Goal: Complete application form: Complete application form

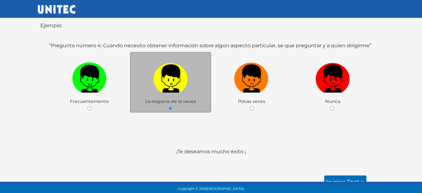
scroll to position [132, 0]
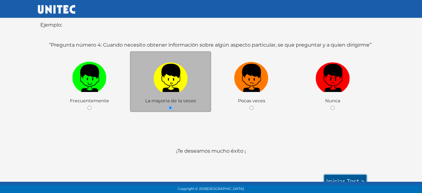
click at [340, 174] on link "Iniciar test >" at bounding box center [345, 180] width 42 height 13
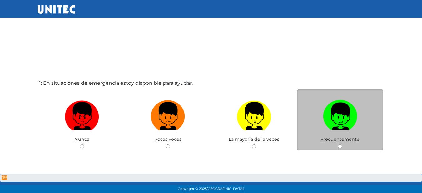
click at [332, 134] on label at bounding box center [340, 116] width 86 height 38
click at [338, 144] on input "radio" at bounding box center [340, 146] width 4 height 4
radio input "true"
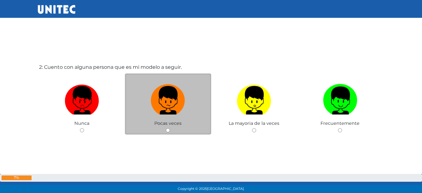
scroll to position [219, 0]
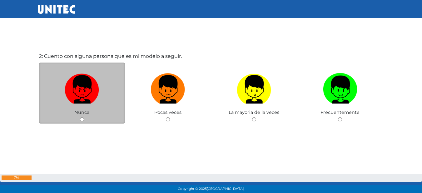
click at [97, 82] on img at bounding box center [82, 87] width 34 height 33
click at [84, 117] on input "radio" at bounding box center [82, 119] width 4 height 4
radio input "true"
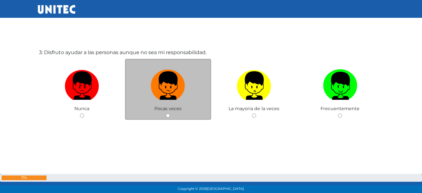
scroll to position [416, 0]
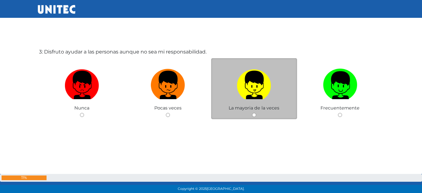
click at [270, 83] on img at bounding box center [254, 82] width 34 height 33
click at [256, 113] on input "radio" at bounding box center [254, 115] width 4 height 4
radio input "true"
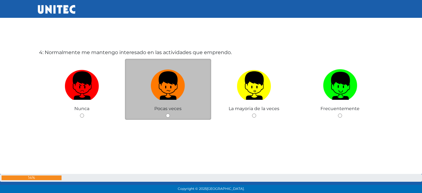
scroll to position [609, 0]
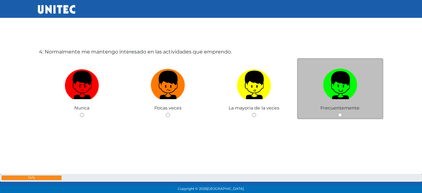
click at [312, 86] on label at bounding box center [340, 85] width 86 height 38
click at [338, 113] on input "radio" at bounding box center [340, 115] width 4 height 4
radio input "true"
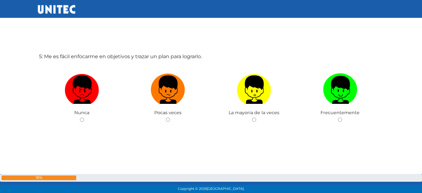
scroll to position [798, 0]
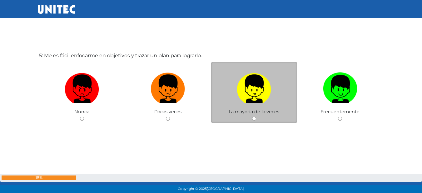
click at [247, 93] on img at bounding box center [254, 86] width 34 height 33
click at [252, 116] on input "radio" at bounding box center [254, 118] width 4 height 4
radio input "true"
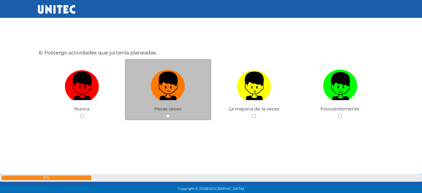
scroll to position [994, 0]
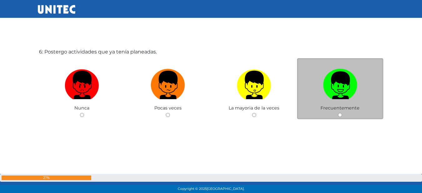
click at [338, 82] on img at bounding box center [340, 82] width 34 height 33
click at [338, 113] on input "radio" at bounding box center [340, 115] width 4 height 4
radio input "true"
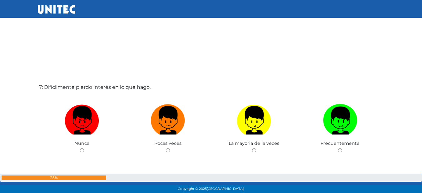
scroll to position [1183, 0]
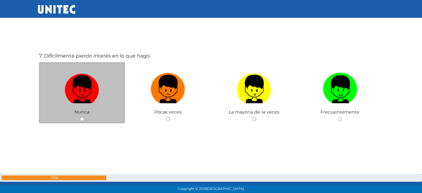
click at [84, 97] on img at bounding box center [82, 86] width 34 height 33
click at [84, 117] on input "radio" at bounding box center [82, 119] width 4 height 4
radio input "true"
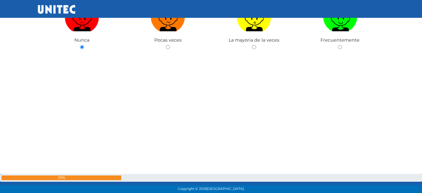
click at [253, 56] on div "7: Difícilmente pierdo interés en lo que hago. Nunca Pocas veces La mayoria de …" at bounding box center [211, 28] width 346 height 193
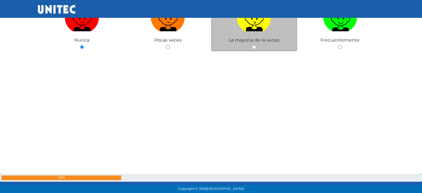
click at [252, 32] on label at bounding box center [254, 17] width 86 height 38
click at [252, 45] on input "radio" at bounding box center [254, 47] width 4 height 4
radio input "true"
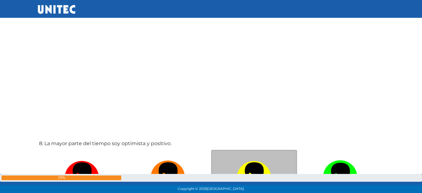
scroll to position [1380, 0]
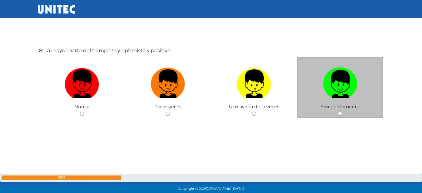
click at [314, 90] on label at bounding box center [340, 84] width 86 height 38
click at [338, 111] on input "radio" at bounding box center [340, 113] width 4 height 4
radio input "true"
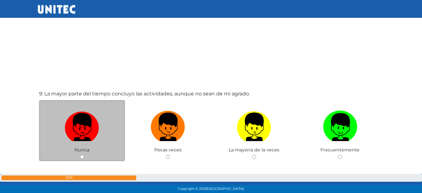
scroll to position [1561, 0]
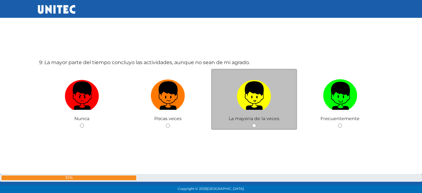
click at [265, 101] on img at bounding box center [254, 93] width 34 height 33
click at [256, 123] on input "radio" at bounding box center [254, 125] width 4 height 4
radio input "true"
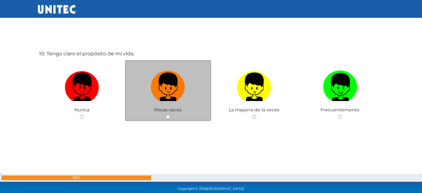
scroll to position [1764, 0]
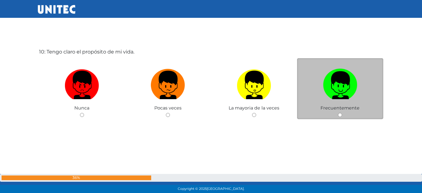
click at [304, 90] on label at bounding box center [340, 85] width 86 height 38
click at [338, 113] on input "radio" at bounding box center [340, 115] width 4 height 4
radio input "true"
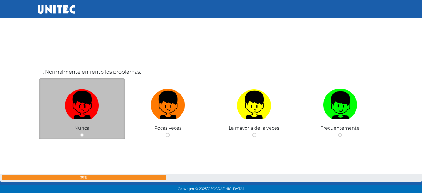
scroll to position [1942, 0]
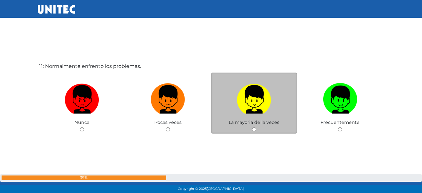
click at [259, 103] on img at bounding box center [254, 97] width 34 height 33
click at [256, 127] on input "radio" at bounding box center [254, 129] width 4 height 4
radio input "true"
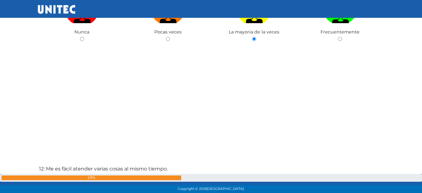
scroll to position [1993, 0]
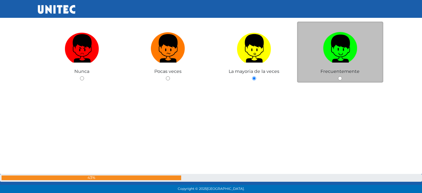
click at [343, 62] on label at bounding box center [340, 48] width 86 height 38
click at [342, 76] on input "radio" at bounding box center [340, 78] width 4 height 4
radio input "true"
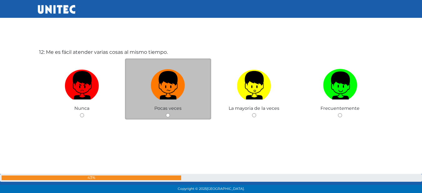
scroll to position [2149, 0]
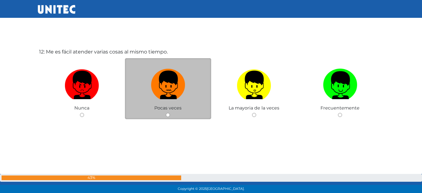
click at [183, 93] on img at bounding box center [168, 82] width 34 height 33
click at [170, 113] on input "radio" at bounding box center [168, 115] width 4 height 4
radio input "true"
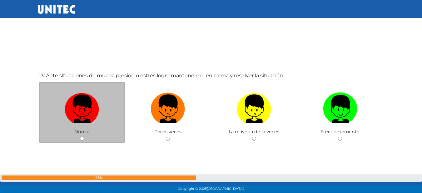
scroll to position [2329, 0]
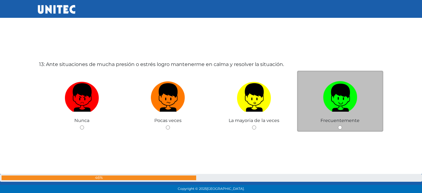
click at [322, 94] on label at bounding box center [340, 97] width 86 height 38
click at [338, 125] on input "radio" at bounding box center [340, 127] width 4 height 4
radio input "true"
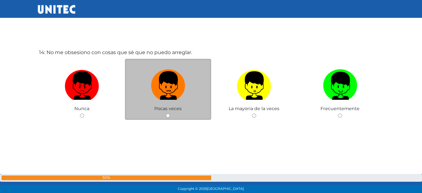
scroll to position [2534, 0]
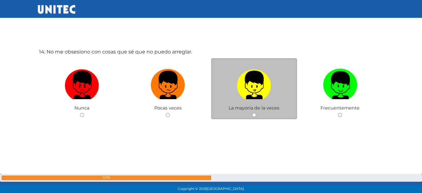
click at [244, 84] on img at bounding box center [254, 82] width 34 height 33
click at [252, 113] on input "radio" at bounding box center [254, 115] width 4 height 4
radio input "true"
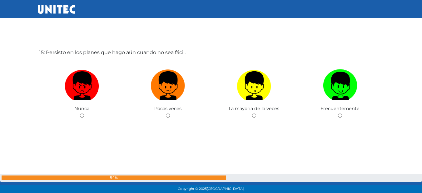
scroll to position [2727, 0]
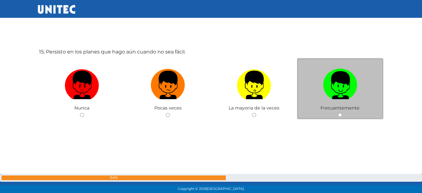
click at [321, 89] on label at bounding box center [340, 85] width 86 height 38
click at [338, 113] on input "radio" at bounding box center [340, 115] width 4 height 4
radio input "true"
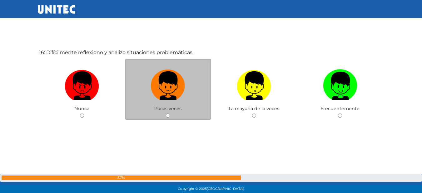
scroll to position [2920, 0]
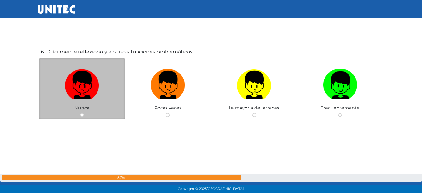
click at [102, 88] on label at bounding box center [82, 85] width 86 height 38
click at [84, 113] on input "radio" at bounding box center [82, 115] width 4 height 4
radio input "true"
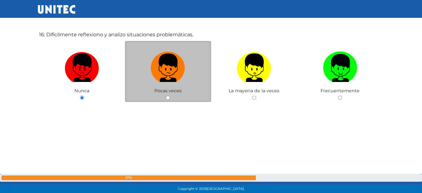
click at [163, 83] on div "Pocas veces" at bounding box center [168, 71] width 86 height 61
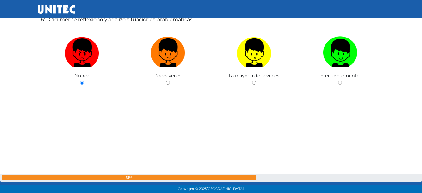
scroll to position [2952, 0]
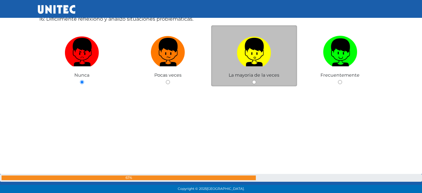
click at [251, 81] on div "La mayoria de la veces" at bounding box center [254, 55] width 86 height 61
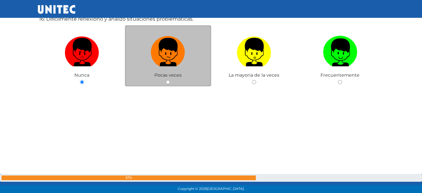
click at [189, 52] on label at bounding box center [168, 52] width 86 height 38
click at [170, 80] on input "radio" at bounding box center [168, 82] width 4 height 4
radio input "true"
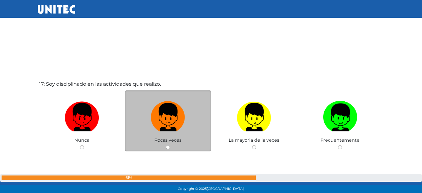
scroll to position [3111, 0]
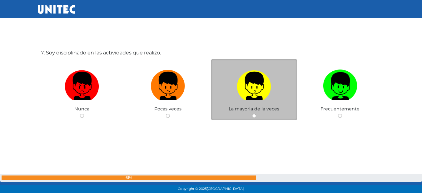
click at [249, 86] on img at bounding box center [254, 83] width 34 height 33
click at [252, 114] on input "radio" at bounding box center [254, 116] width 4 height 4
radio input "true"
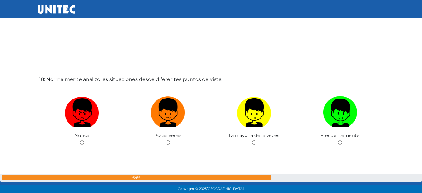
scroll to position [3298, 0]
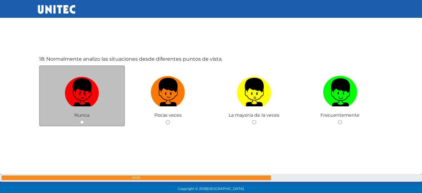
drag, startPoint x: 84, startPoint y: 99, endPoint x: 85, endPoint y: 110, distance: 11.3
click at [84, 99] on img at bounding box center [82, 89] width 34 height 33
click at [84, 120] on input "radio" at bounding box center [82, 122] width 4 height 4
radio input "true"
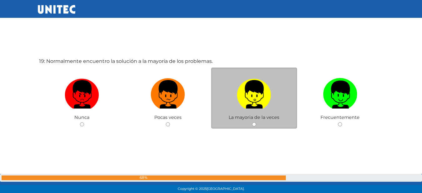
scroll to position [3485, 0]
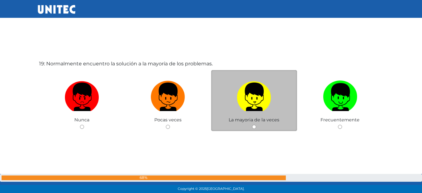
click at [248, 93] on img at bounding box center [254, 94] width 34 height 33
click at [252, 125] on input "radio" at bounding box center [254, 127] width 4 height 4
radio input "true"
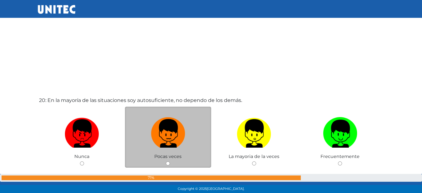
scroll to position [3673, 0]
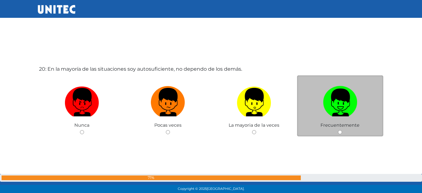
drag, startPoint x: 329, startPoint y: 110, endPoint x: 261, endPoint y: 132, distance: 71.6
click at [329, 110] on img at bounding box center [340, 99] width 34 height 33
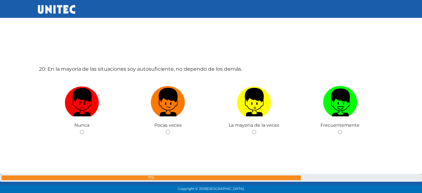
click at [338, 130] on input "radio" at bounding box center [340, 132] width 4 height 4
radio input "true"
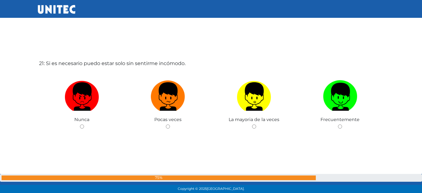
scroll to position [3889, 0]
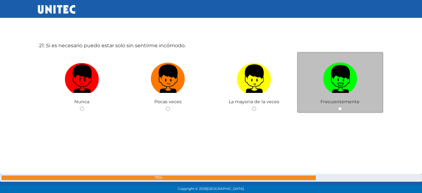
click at [332, 69] on img at bounding box center [340, 76] width 34 height 33
click at [338, 106] on input "radio" at bounding box center [340, 108] width 4 height 4
radio input "true"
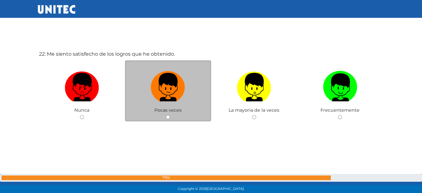
scroll to position [4075, 0]
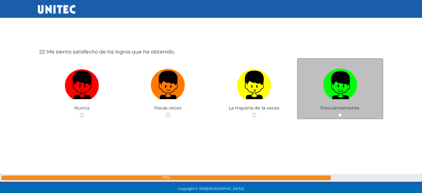
click at [348, 81] on img at bounding box center [340, 82] width 34 height 33
click at [342, 113] on input "radio" at bounding box center [340, 115] width 4 height 4
radio input "true"
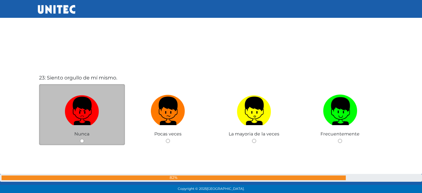
scroll to position [4253, 0]
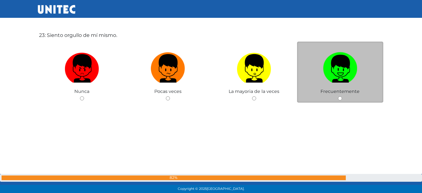
click at [329, 70] on img at bounding box center [340, 66] width 34 height 33
click at [338, 96] on input "radio" at bounding box center [340, 98] width 4 height 4
radio input "true"
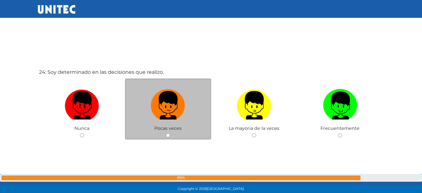
scroll to position [4440, 0]
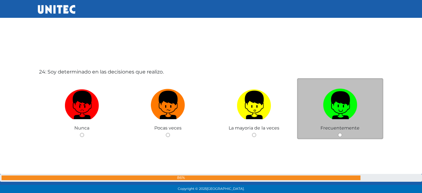
click at [345, 111] on img at bounding box center [340, 102] width 34 height 33
click at [342, 133] on input "radio" at bounding box center [340, 135] width 4 height 4
radio input "true"
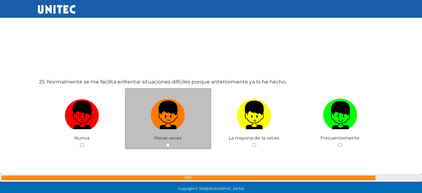
scroll to position [4652, 0]
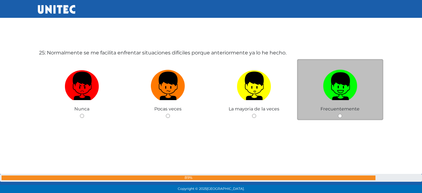
drag, startPoint x: 326, startPoint y: 85, endPoint x: 302, endPoint y: 94, distance: 25.9
click at [327, 85] on img at bounding box center [340, 83] width 34 height 33
click at [338, 114] on input "radio" at bounding box center [340, 116] width 4 height 4
radio input "true"
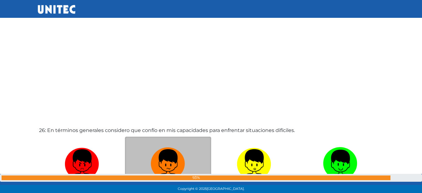
scroll to position [4809, 0]
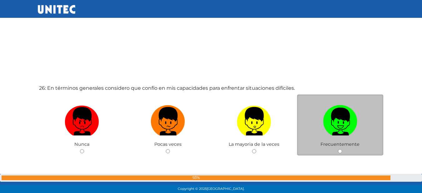
click at [348, 114] on img at bounding box center [340, 118] width 34 height 33
click at [342, 149] on input "radio" at bounding box center [340, 151] width 4 height 4
radio input "true"
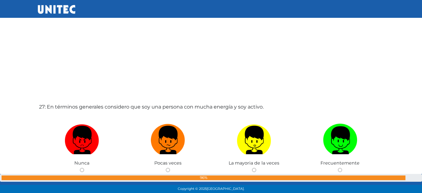
scroll to position [4994, 0]
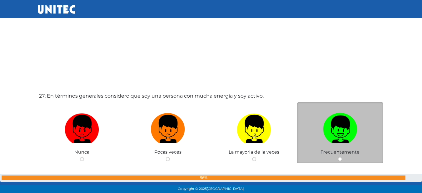
click at [339, 129] on img at bounding box center [340, 126] width 34 height 33
click at [339, 157] on input "radio" at bounding box center [340, 159] width 4 height 4
radio input "true"
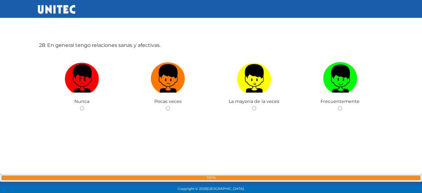
scroll to position [5206, 0]
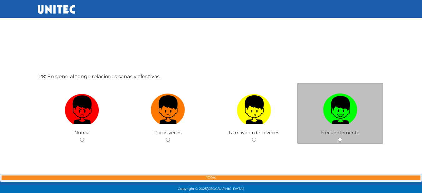
click at [336, 106] on img at bounding box center [340, 107] width 34 height 33
click at [338, 137] on input "radio" at bounding box center [340, 139] width 4 height 4
radio input "true"
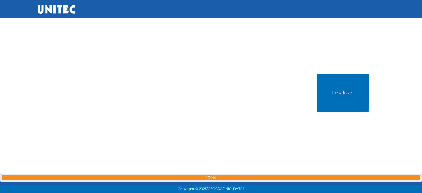
scroll to position [5361, 0]
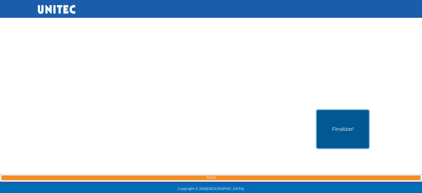
click at [342, 120] on button "Finalizar!" at bounding box center [342, 129] width 52 height 38
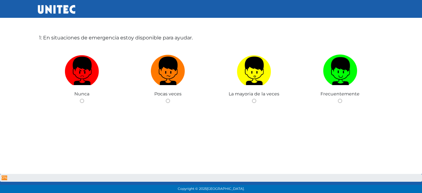
scroll to position [31, 0]
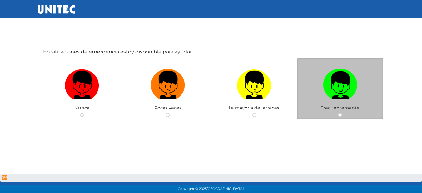
click at [347, 107] on span "Frecuentemente" at bounding box center [339, 108] width 39 height 6
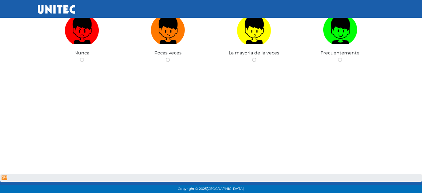
scroll to position [94, 0]
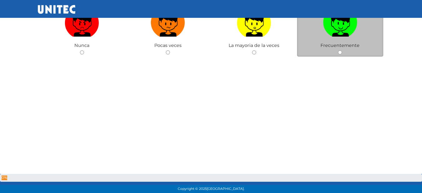
click at [344, 44] on span "Frecuentemente" at bounding box center [339, 45] width 39 height 6
click at [317, 47] on div "Frecuentemente" at bounding box center [340, 26] width 86 height 61
click at [331, 42] on span "Frecuentemente" at bounding box center [339, 45] width 39 height 6
click at [331, 43] on span "Frecuentemente" at bounding box center [339, 45] width 39 height 6
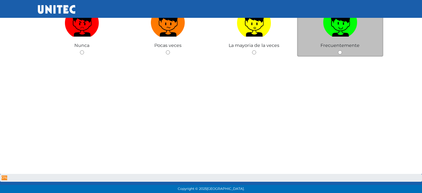
click at [348, 51] on div "Frecuentemente" at bounding box center [340, 26] width 86 height 61
click at [340, 53] on input "radio" at bounding box center [340, 52] width 4 height 4
radio input "true"
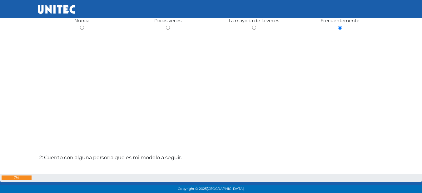
click at [290, 45] on div "1: En situaciones de emergencia estoy disponible para ayudar. Nunca Pocas veces…" at bounding box center [211, 9] width 346 height 193
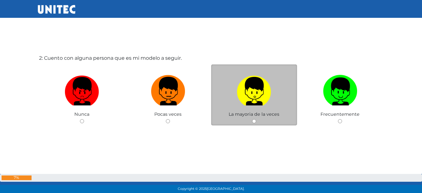
scroll to position [257, 0]
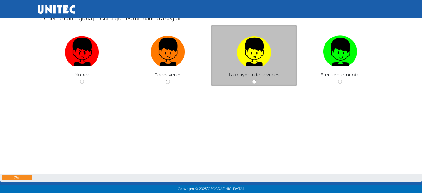
click at [245, 60] on img at bounding box center [254, 49] width 34 height 33
click at [252, 80] on input "radio" at bounding box center [254, 82] width 4 height 4
radio input "true"
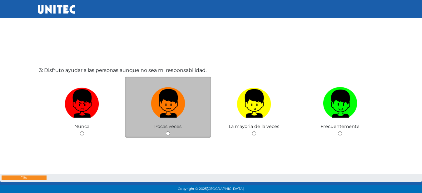
scroll to position [409, 0]
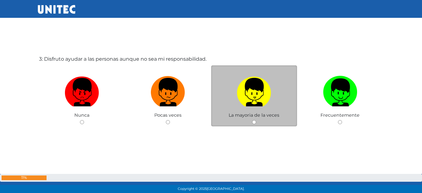
click at [267, 101] on img at bounding box center [254, 89] width 34 height 33
click at [256, 120] on input "radio" at bounding box center [254, 122] width 4 height 4
radio input "true"
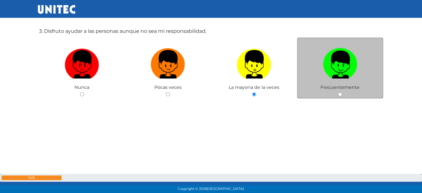
click at [327, 92] on div "Frecuentemente" at bounding box center [340, 67] width 86 height 61
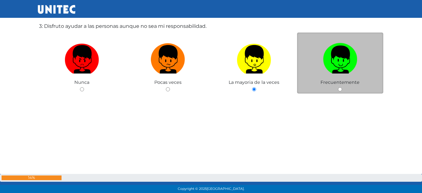
click at [329, 77] on label at bounding box center [340, 59] width 86 height 38
click at [338, 87] on input "radio" at bounding box center [340, 89] width 4 height 4
radio input "true"
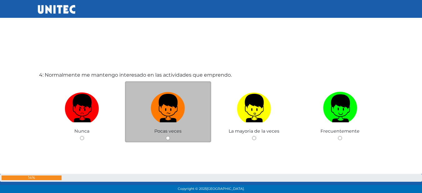
scroll to position [597, 0]
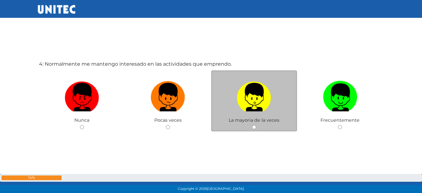
click at [272, 86] on label at bounding box center [254, 97] width 86 height 38
click at [256, 125] on input "radio" at bounding box center [254, 127] width 4 height 4
radio input "true"
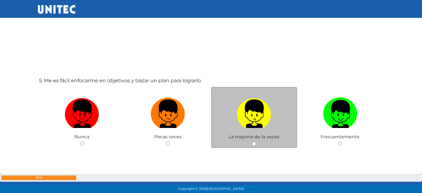
scroll to position [777, 0]
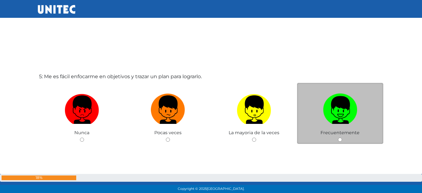
click at [326, 107] on img at bounding box center [340, 107] width 34 height 33
click at [338, 137] on input "radio" at bounding box center [340, 139] width 4 height 4
radio input "true"
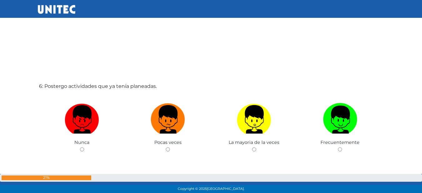
scroll to position [964, 0]
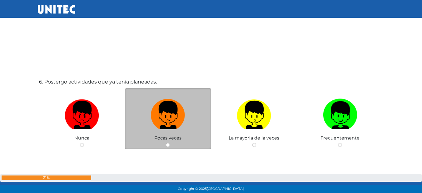
click at [191, 126] on label at bounding box center [168, 115] width 86 height 38
click at [170, 143] on input "radio" at bounding box center [168, 145] width 4 height 4
radio input "true"
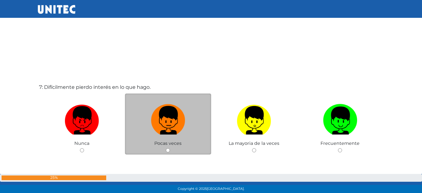
scroll to position [1183, 0]
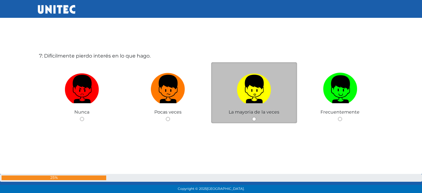
click at [251, 84] on img at bounding box center [254, 86] width 34 height 33
click at [252, 117] on input "radio" at bounding box center [254, 119] width 4 height 4
radio input "true"
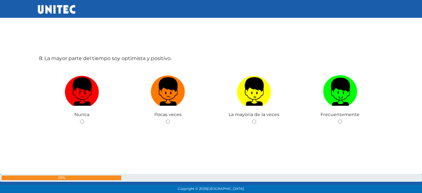
scroll to position [1362, 0]
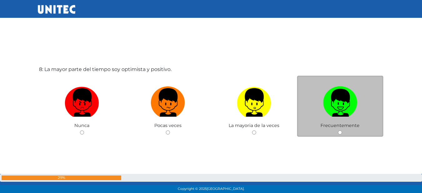
click at [348, 90] on img at bounding box center [340, 100] width 34 height 33
click at [342, 130] on input "radio" at bounding box center [340, 132] width 4 height 4
radio input "true"
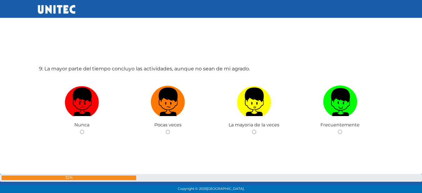
scroll to position [1574, 0]
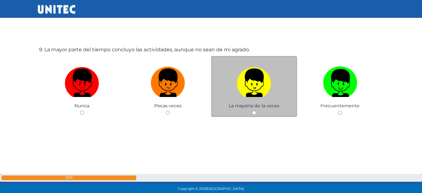
click at [269, 82] on img at bounding box center [254, 80] width 34 height 33
click at [256, 110] on input "radio" at bounding box center [254, 112] width 4 height 4
radio input "true"
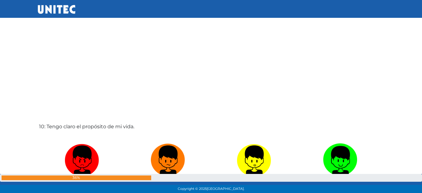
scroll to position [1760, 0]
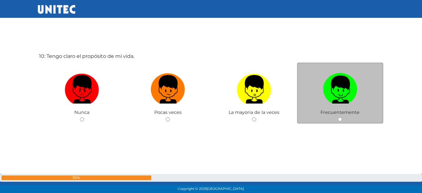
click at [316, 91] on label at bounding box center [340, 89] width 86 height 38
click at [338, 117] on input "radio" at bounding box center [340, 119] width 4 height 4
radio input "true"
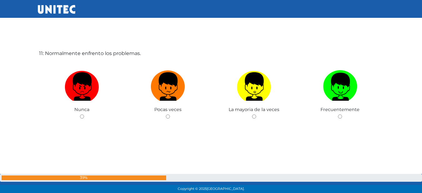
scroll to position [1957, 0]
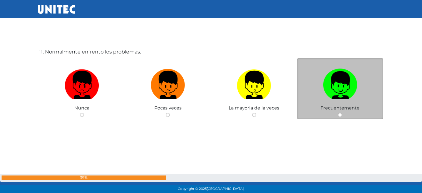
click at [326, 104] on div "Frecuentemente" at bounding box center [340, 88] width 86 height 61
click at [340, 105] on span "Frecuentemente" at bounding box center [339, 108] width 39 height 6
click at [339, 108] on span "Frecuentemente" at bounding box center [339, 108] width 39 height 6
click at [354, 105] on div "Frecuentemente" at bounding box center [340, 88] width 86 height 61
click at [353, 105] on span "Frecuentemente" at bounding box center [339, 108] width 39 height 6
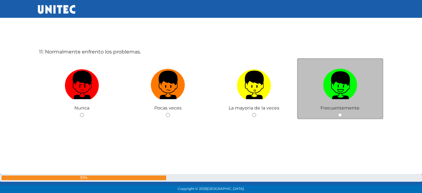
click at [345, 97] on img at bounding box center [340, 82] width 34 height 33
click at [342, 113] on input "radio" at bounding box center [340, 115] width 4 height 4
radio input "true"
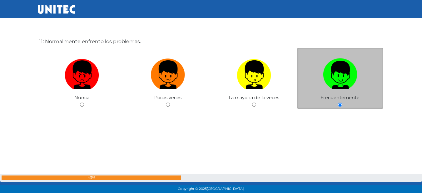
click at [345, 97] on div "Frecuentemente" at bounding box center [340, 78] width 86 height 61
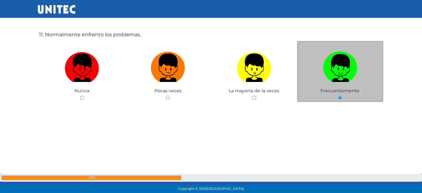
click at [345, 97] on div "Frecuentemente" at bounding box center [340, 71] width 86 height 61
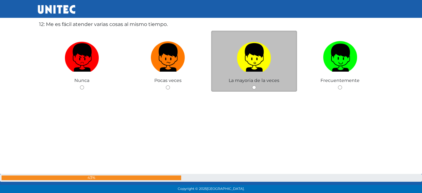
scroll to position [2177, 0]
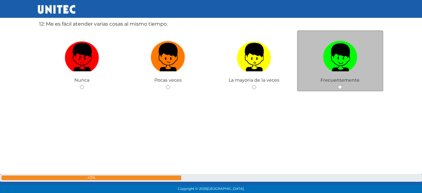
click at [328, 81] on span "Frecuentemente" at bounding box center [339, 80] width 39 height 6
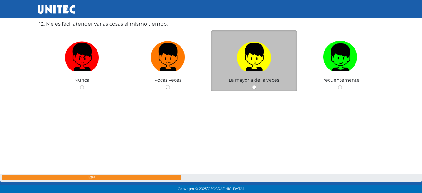
click at [266, 65] on img at bounding box center [254, 54] width 34 height 33
click at [256, 85] on input "radio" at bounding box center [254, 87] width 4 height 4
radio input "true"
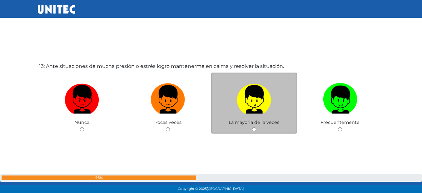
scroll to position [2342, 0]
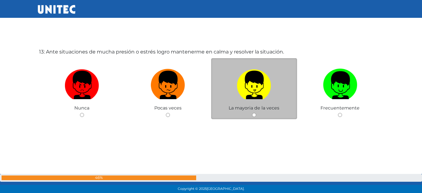
click at [246, 88] on img at bounding box center [254, 82] width 34 height 33
click at [252, 113] on input "radio" at bounding box center [254, 115] width 4 height 4
radio input "true"
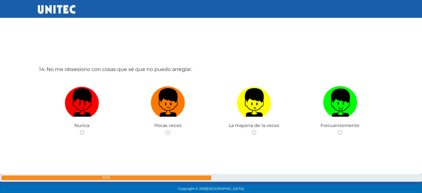
scroll to position [2528, 0]
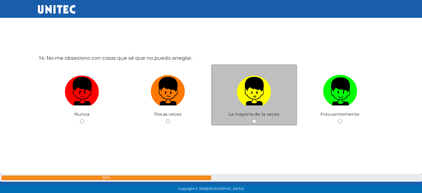
click at [265, 101] on img at bounding box center [254, 88] width 34 height 33
click at [256, 119] on input "radio" at bounding box center [254, 121] width 4 height 4
radio input "true"
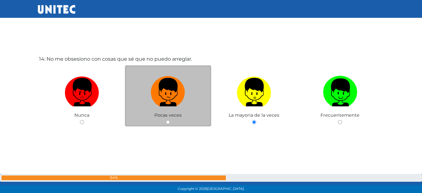
click at [189, 94] on label at bounding box center [168, 92] width 86 height 38
click at [170, 120] on input "radio" at bounding box center [168, 122] width 4 height 4
radio input "true"
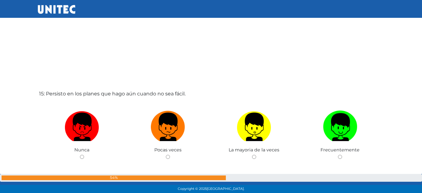
scroll to position [2715, 0]
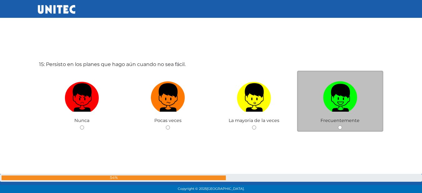
click at [337, 100] on img at bounding box center [340, 95] width 34 height 33
click at [338, 125] on input "radio" at bounding box center [340, 127] width 4 height 4
radio input "true"
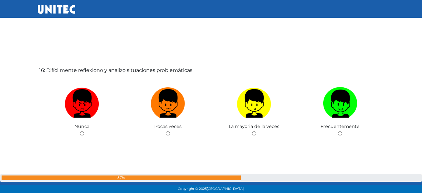
scroll to position [2902, 0]
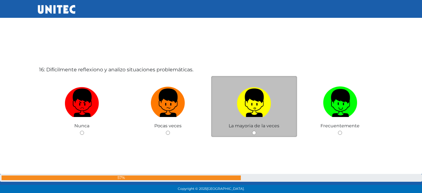
click at [271, 111] on img at bounding box center [254, 100] width 34 height 33
click at [256, 130] on input "radio" at bounding box center [254, 132] width 4 height 4
radio input "true"
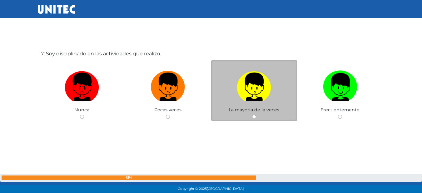
scroll to position [3112, 0]
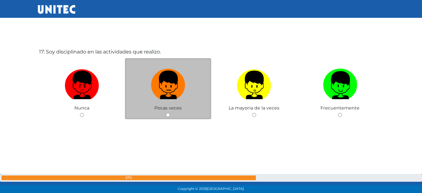
click at [177, 86] on img at bounding box center [168, 82] width 34 height 33
click at [170, 113] on input "radio" at bounding box center [168, 115] width 4 height 4
radio input "true"
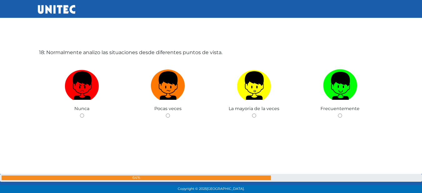
scroll to position [3305, 0]
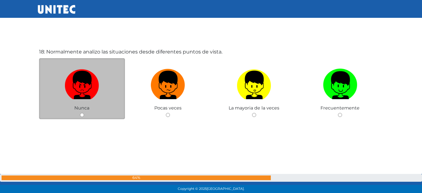
click at [115, 89] on label at bounding box center [82, 85] width 86 height 38
click at [84, 113] on input "radio" at bounding box center [82, 115] width 4 height 4
radio input "true"
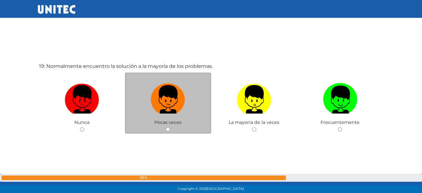
scroll to position [3514, 0]
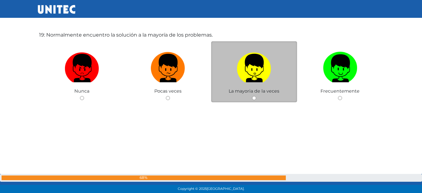
click at [269, 86] on label at bounding box center [254, 68] width 86 height 38
click at [256, 96] on input "radio" at bounding box center [254, 98] width 4 height 4
radio input "true"
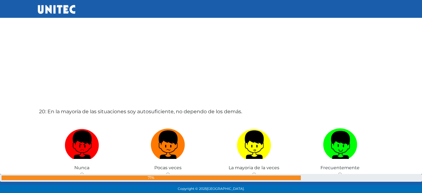
scroll to position [3639, 0]
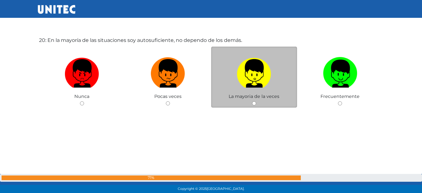
click at [284, 87] on label at bounding box center [254, 73] width 86 height 38
click at [256, 101] on input "radio" at bounding box center [254, 103] width 4 height 4
radio input "true"
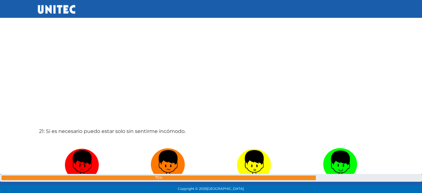
scroll to position [3826, 0]
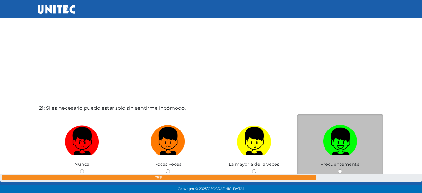
click at [357, 135] on img at bounding box center [340, 138] width 34 height 33
click at [342, 169] on input "radio" at bounding box center [340, 171] width 4 height 4
radio input "true"
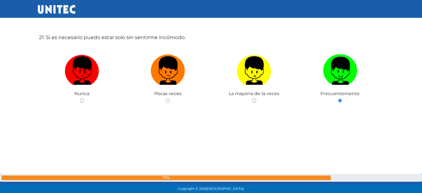
scroll to position [3979, 0]
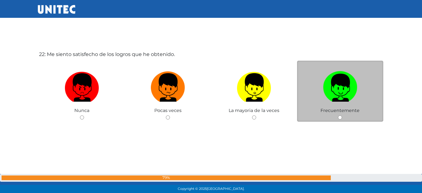
click at [338, 106] on label at bounding box center [340, 87] width 86 height 38
click at [338, 115] on input "radio" at bounding box center [340, 117] width 4 height 4
radio input "true"
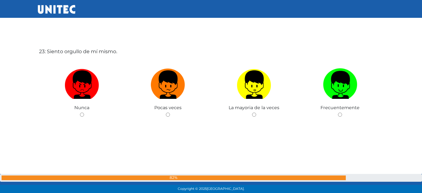
scroll to position [4268, 0]
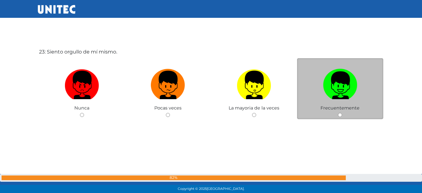
click at [340, 91] on img at bounding box center [340, 82] width 34 height 33
click at [340, 113] on input "radio" at bounding box center [340, 115] width 4 height 4
radio input "true"
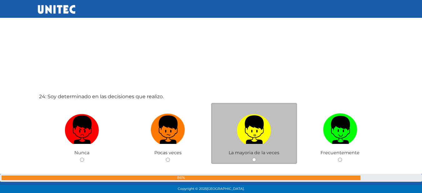
scroll to position [4416, 0]
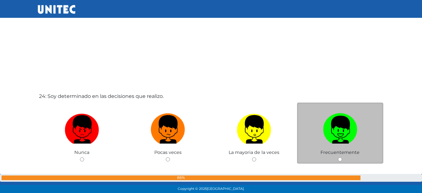
click at [337, 125] on img at bounding box center [340, 126] width 34 height 33
click at [338, 157] on input "radio" at bounding box center [340, 159] width 4 height 4
radio input "true"
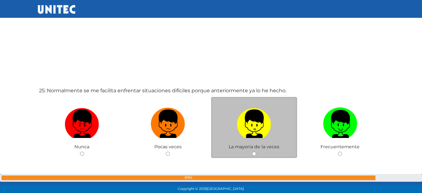
scroll to position [4623, 0]
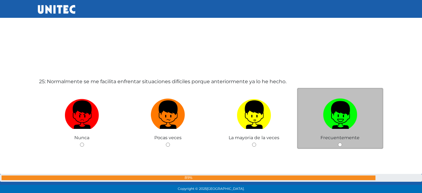
click at [329, 117] on img at bounding box center [340, 112] width 34 height 33
click at [338, 142] on input "radio" at bounding box center [340, 144] width 4 height 4
radio input "true"
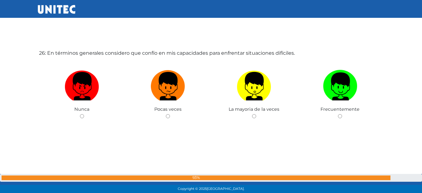
scroll to position [4845, 0]
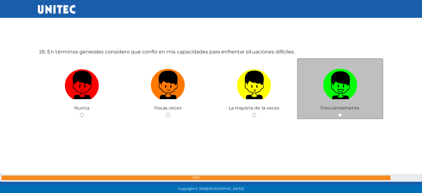
click at [330, 86] on img at bounding box center [340, 82] width 34 height 33
click at [338, 113] on input "radio" at bounding box center [340, 115] width 4 height 4
radio input "true"
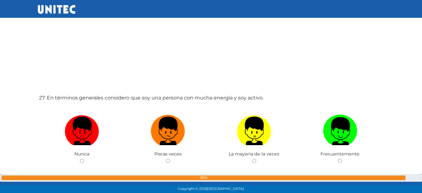
scroll to position [5038, 0]
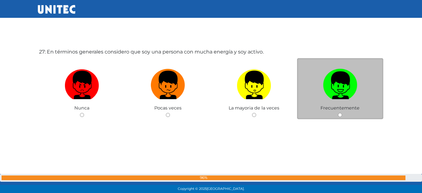
click at [324, 92] on img at bounding box center [340, 82] width 34 height 33
click at [338, 113] on input "radio" at bounding box center [340, 115] width 4 height 4
radio input "true"
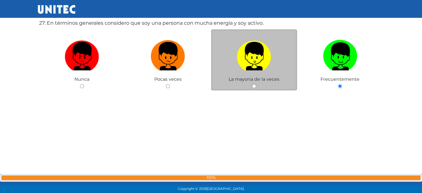
click at [238, 80] on span "La mayoria de la veces" at bounding box center [253, 79] width 51 height 6
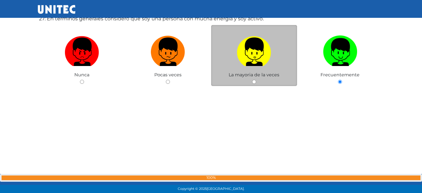
click at [262, 63] on img at bounding box center [254, 49] width 34 height 33
click at [256, 80] on input "radio" at bounding box center [254, 82] width 4 height 4
radio input "true"
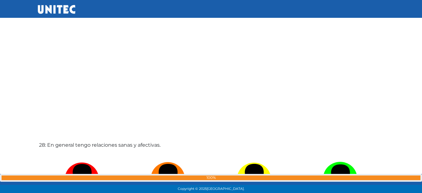
scroll to position [5227, 0]
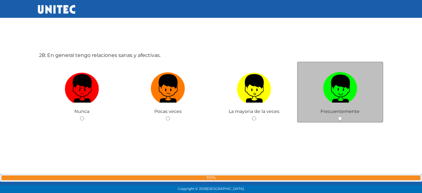
click at [306, 81] on label at bounding box center [340, 88] width 86 height 38
click at [338, 116] on input "radio" at bounding box center [340, 118] width 4 height 4
radio input "true"
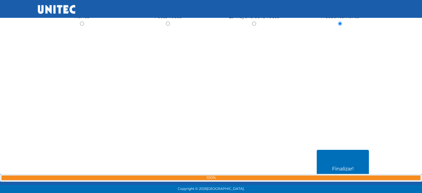
scroll to position [5375, 0]
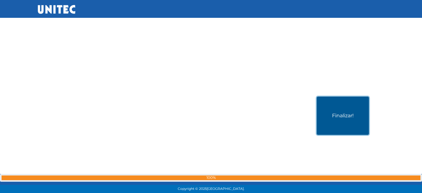
click at [323, 104] on button "Finalizar!" at bounding box center [342, 115] width 52 height 38
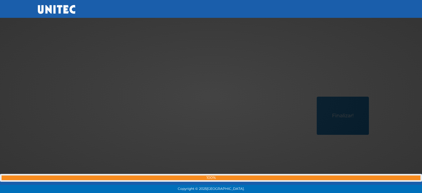
click at [211, 96] on div at bounding box center [211, 96] width 0 height 0
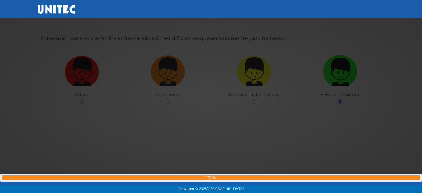
scroll to position [4655, 0]
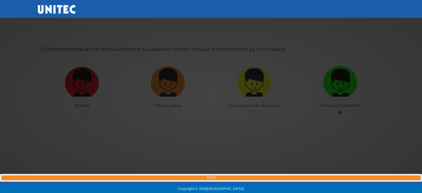
click at [211, 96] on div at bounding box center [211, 96] width 0 height 0
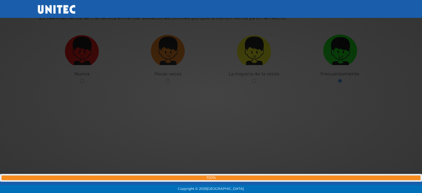
scroll to position [4686, 0]
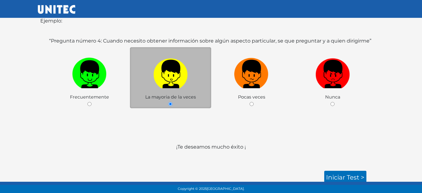
scroll to position [104, 0]
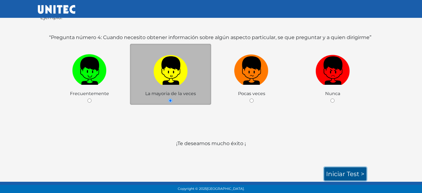
click at [340, 168] on link "Iniciar test >" at bounding box center [345, 173] width 42 height 13
click at [355, 175] on link "Iniciar test >" at bounding box center [345, 173] width 42 height 13
click at [356, 168] on link "Iniciar test >" at bounding box center [345, 173] width 42 height 13
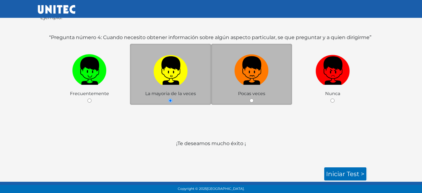
click at [247, 75] on img at bounding box center [251, 68] width 34 height 33
click at [249, 98] on input "radio" at bounding box center [251, 100] width 4 height 4
radio input "true"
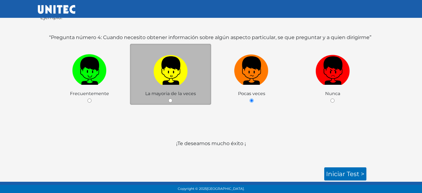
click at [164, 79] on img at bounding box center [170, 68] width 34 height 33
click at [168, 98] on input "radio" at bounding box center [170, 100] width 4 height 4
radio input "true"
click at [350, 167] on div "SECCIÓN II ORIENTACIÓN VOCACIONAL A continuación, encontrarás afirmaciones que …" at bounding box center [211, 42] width 346 height 253
click at [355, 173] on link "Iniciar test >" at bounding box center [345, 173] width 42 height 13
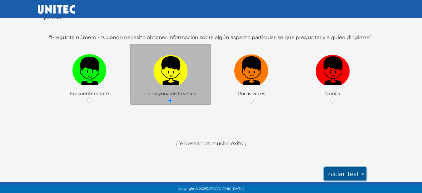
click at [356, 173] on link "Iniciar test >" at bounding box center [345, 173] width 42 height 13
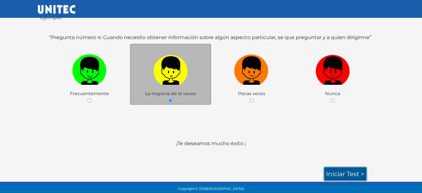
click at [356, 173] on link "Iniciar test >" at bounding box center [345, 173] width 42 height 13
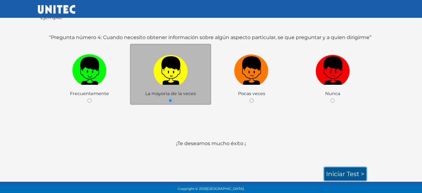
click at [356, 173] on link "Iniciar test >" at bounding box center [345, 173] width 42 height 13
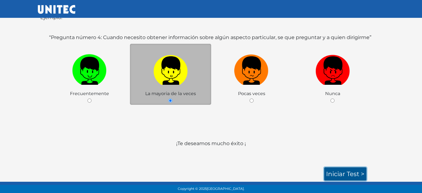
click at [356, 173] on link "Iniciar test >" at bounding box center [345, 173] width 42 height 13
click at [356, 172] on link "Iniciar test >" at bounding box center [345, 173] width 42 height 13
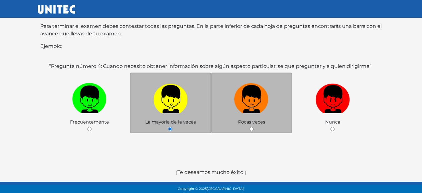
scroll to position [132, 0]
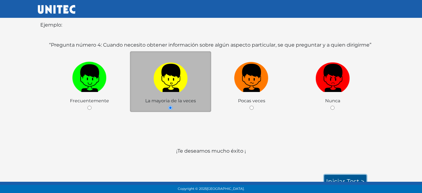
click at [357, 177] on link "Iniciar test >" at bounding box center [345, 180] width 42 height 13
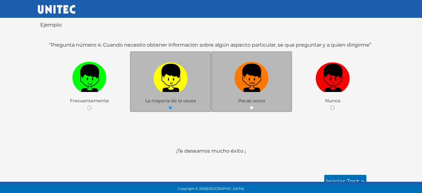
click at [267, 73] on img at bounding box center [251, 75] width 34 height 33
click at [253, 105] on input "radio" at bounding box center [251, 107] width 4 height 4
radio input "true"
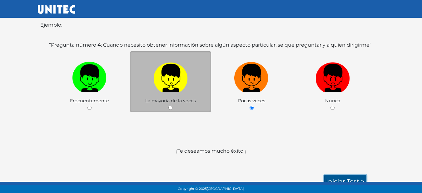
click at [346, 174] on link "Iniciar test >" at bounding box center [345, 180] width 42 height 13
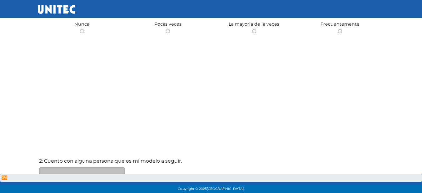
scroll to position [156, 0]
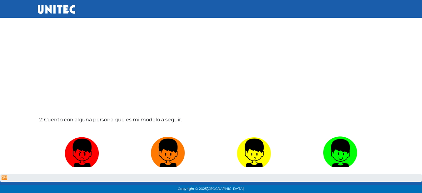
radio input "true"
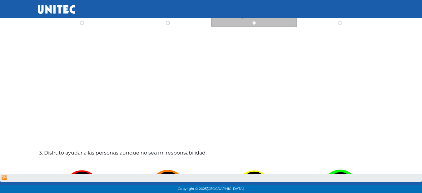
scroll to position [406, 0]
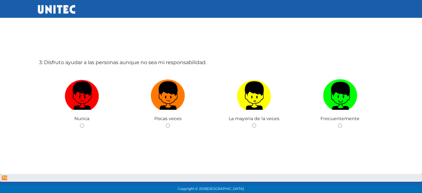
radio input "true"
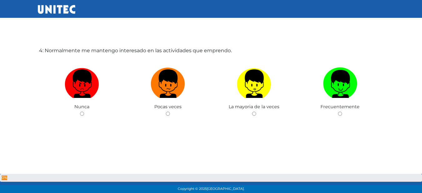
scroll to position [655, 0]
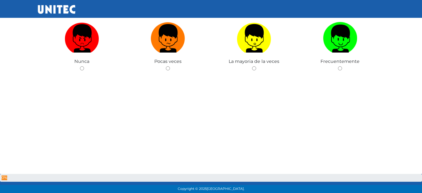
radio input "true"
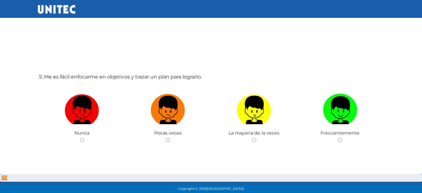
scroll to position [843, 0]
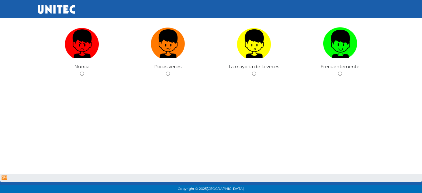
radio input "true"
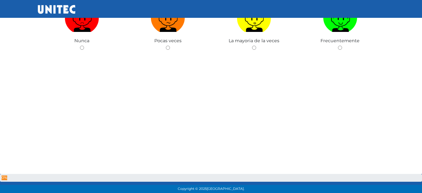
scroll to position [1124, 0]
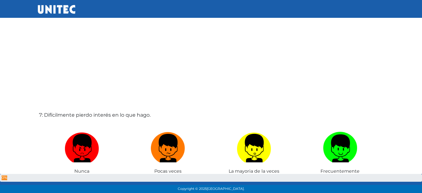
radio input "true"
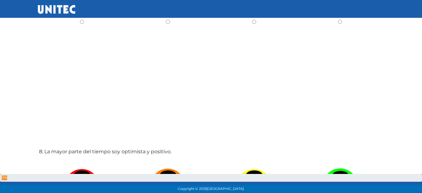
radio input "true"
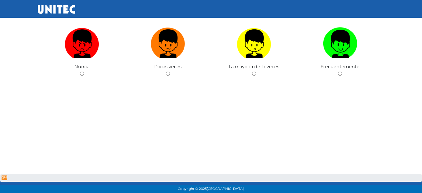
scroll to position [1623, 0]
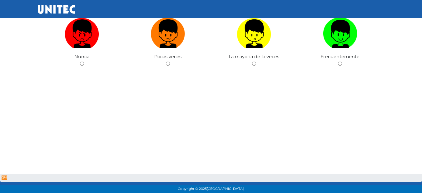
radio input "true"
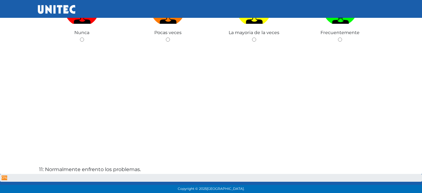
scroll to position [1841, 0]
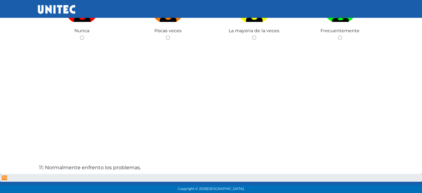
radio input "true"
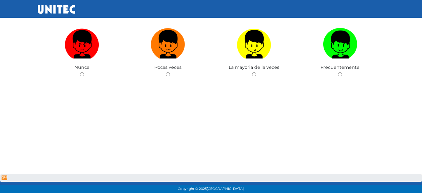
radio input "true"
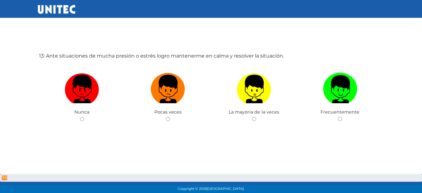
scroll to position [2341, 0]
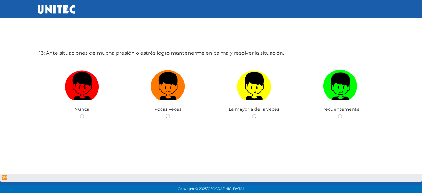
radio input "true"
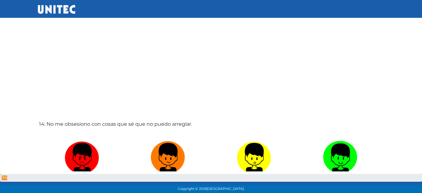
scroll to position [2590, 0]
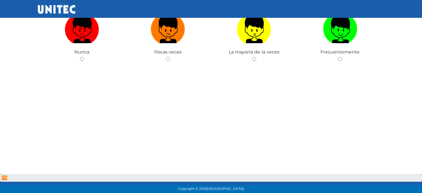
radio input "true"
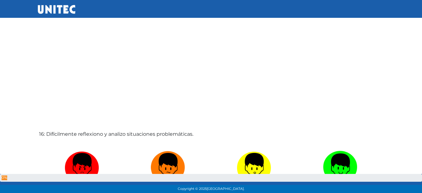
scroll to position [2840, 0]
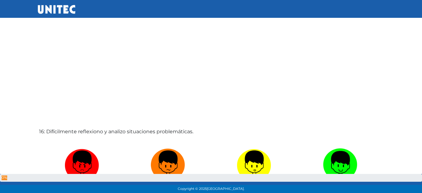
radio input "true"
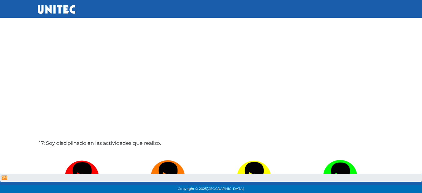
scroll to position [3027, 0]
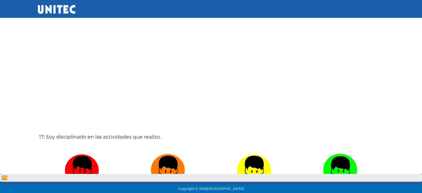
radio input "true"
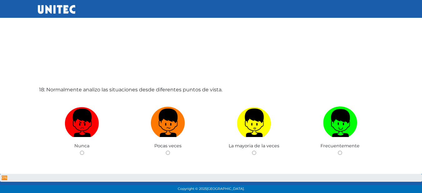
scroll to position [3246, 0]
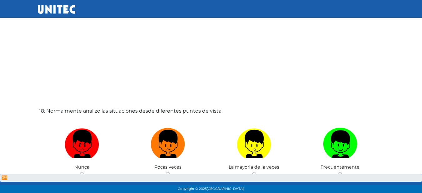
radio input "true"
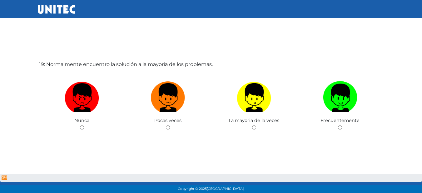
scroll to position [3495, 0]
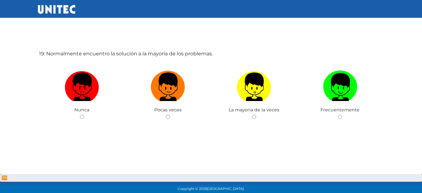
radio input "true"
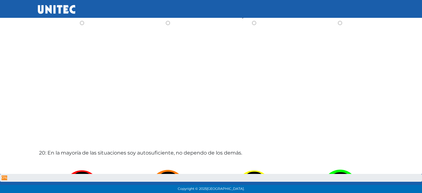
scroll to position [3620, 0]
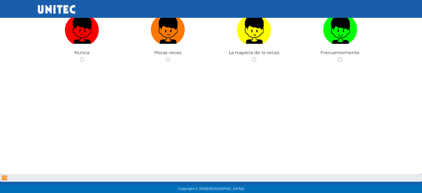
radio input "true"
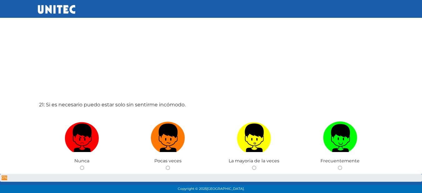
scroll to position [3839, 0]
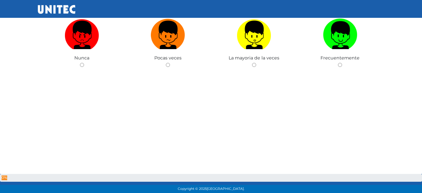
radio input "true"
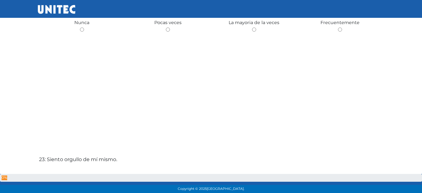
scroll to position [4088, 0]
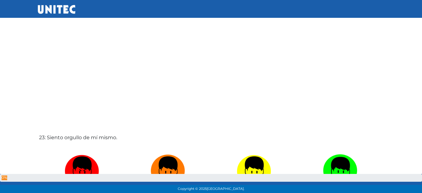
radio input "true"
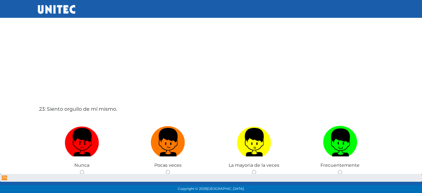
scroll to position [4307, 0]
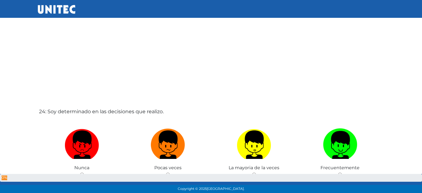
radio input "true"
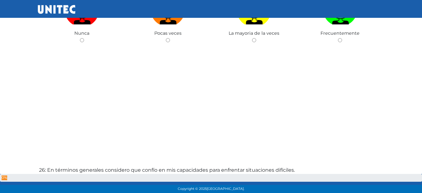
scroll to position [4713, 0]
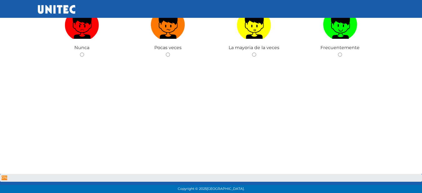
radio input "true"
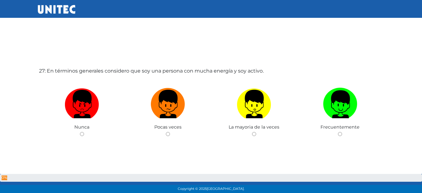
scroll to position [5025, 0]
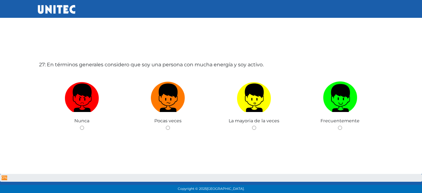
radio input "true"
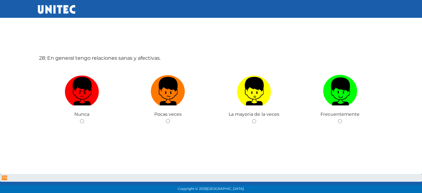
scroll to position [5243, 0]
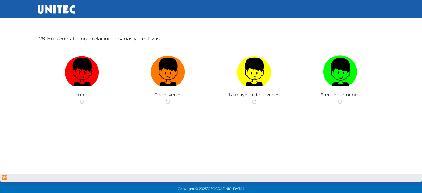
radio input "true"
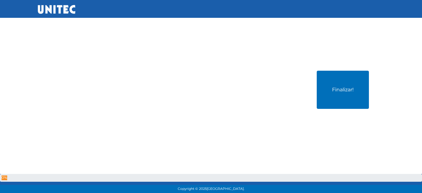
scroll to position [5431, 0]
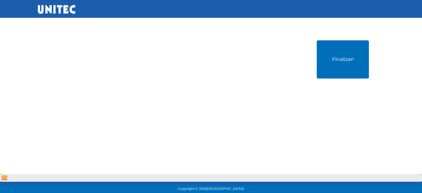
radio input "true"
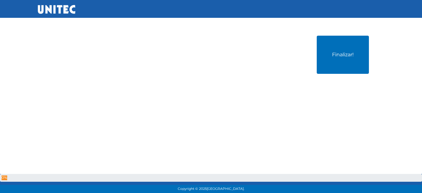
scroll to position [5712, 0]
radio input "true"
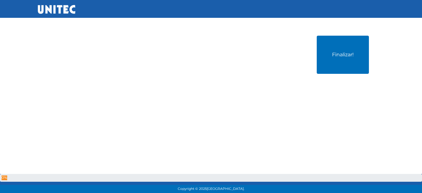
radio input "true"
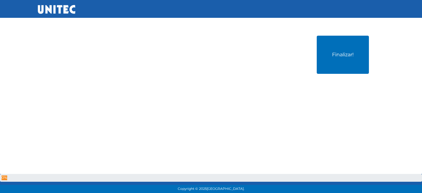
radio input "true"
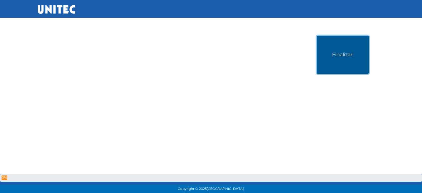
click at [347, 74] on button "Finalizar!" at bounding box center [342, 55] width 52 height 38
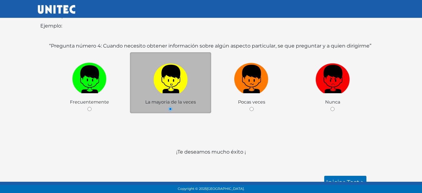
scroll to position [104, 0]
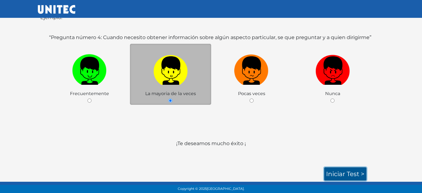
click at [341, 174] on link "Iniciar test >" at bounding box center [345, 173] width 42 height 13
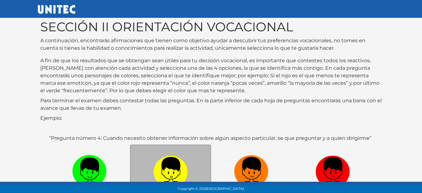
scroll to position [0, 0]
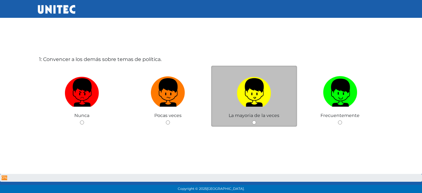
scroll to position [31, 0]
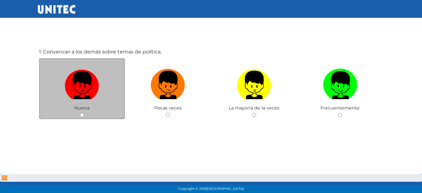
click at [96, 75] on img at bounding box center [82, 82] width 34 height 33
click at [84, 113] on input "radio" at bounding box center [82, 115] width 4 height 4
radio input "true"
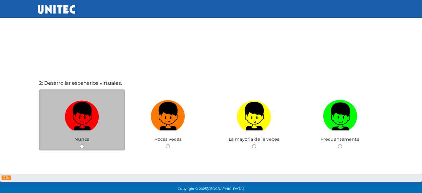
scroll to position [203, 0]
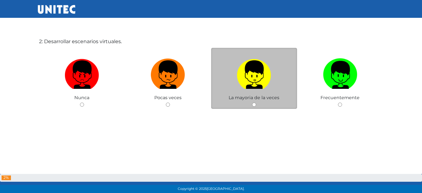
click at [237, 88] on img at bounding box center [254, 72] width 34 height 33
click at [252, 102] on input "radio" at bounding box center [254, 104] width 4 height 4
radio input "true"
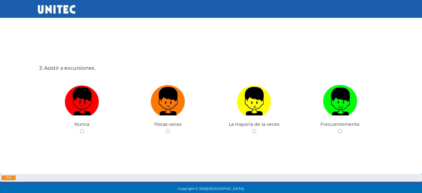
scroll to position [416, 0]
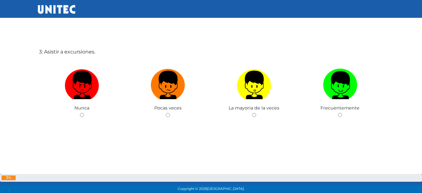
drag, startPoint x: 199, startPoint y: 135, endPoint x: 202, endPoint y: 130, distance: 5.5
click at [200, 135] on div "3: Asistir a excursiones. Nunca Pocas veces La mayoria de la veces Frecuentemen…" at bounding box center [211, 96] width 346 height 193
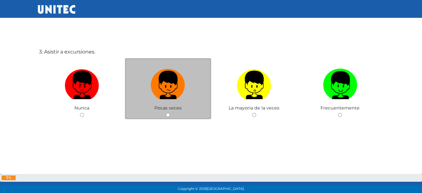
click at [191, 91] on label at bounding box center [168, 85] width 86 height 38
click at [170, 113] on input "radio" at bounding box center [168, 115] width 4 height 4
radio input "true"
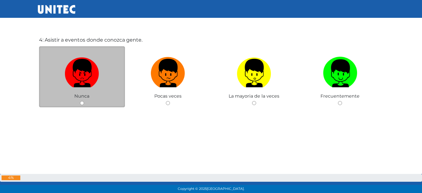
click at [100, 75] on label at bounding box center [82, 73] width 86 height 38
click at [84, 101] on input "radio" at bounding box center [82, 103] width 4 height 4
radio input "true"
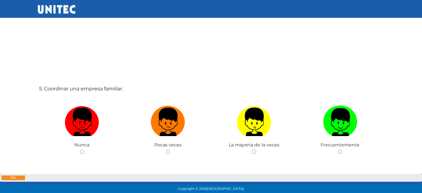
scroll to position [776, 0]
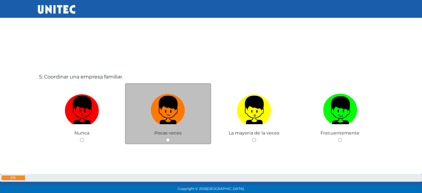
drag, startPoint x: 276, startPoint y: 98, endPoint x: 189, endPoint y: 103, distance: 86.3
click at [275, 98] on label at bounding box center [254, 110] width 86 height 38
click at [256, 138] on input "radio" at bounding box center [254, 140] width 4 height 4
radio input "true"
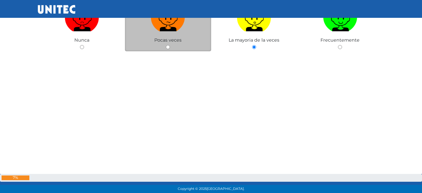
click at [177, 45] on div "Pocas veces" at bounding box center [168, 20] width 86 height 61
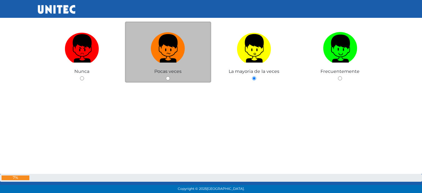
drag, startPoint x: 169, startPoint y: 63, endPoint x: 166, endPoint y: 63, distance: 3.1
click at [168, 63] on label at bounding box center [168, 48] width 86 height 38
click at [168, 76] on input "radio" at bounding box center [168, 78] width 4 height 4
radio input "true"
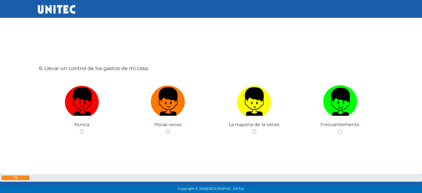
scroll to position [994, 0]
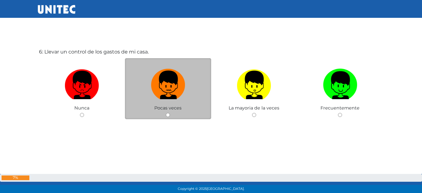
click at [180, 85] on img at bounding box center [168, 82] width 34 height 33
click at [170, 113] on input "radio" at bounding box center [168, 115] width 4 height 4
radio input "true"
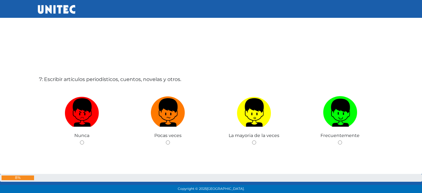
scroll to position [1155, 0]
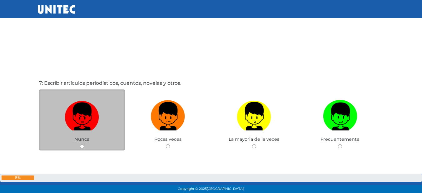
click at [72, 128] on img at bounding box center [82, 113] width 34 height 33
click at [80, 144] on input "radio" at bounding box center [82, 146] width 4 height 4
radio input "true"
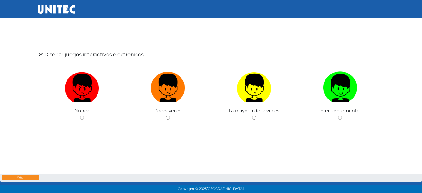
scroll to position [1379, 0]
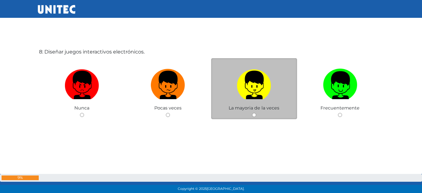
drag, startPoint x: 245, startPoint y: 90, endPoint x: 243, endPoint y: 95, distance: 6.0
click at [246, 91] on img at bounding box center [254, 82] width 34 height 33
click at [252, 113] on input "radio" at bounding box center [254, 115] width 4 height 4
radio input "true"
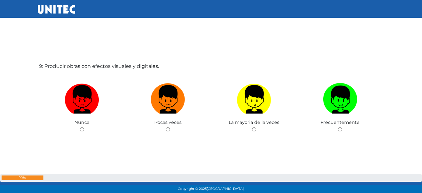
scroll to position [1568, 0]
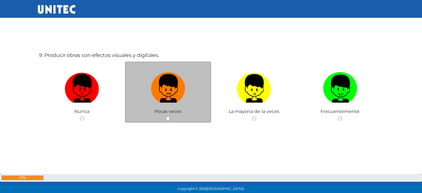
click at [175, 90] on img at bounding box center [168, 86] width 34 height 33
click at [170, 116] on input "radio" at bounding box center [168, 118] width 4 height 4
radio input "true"
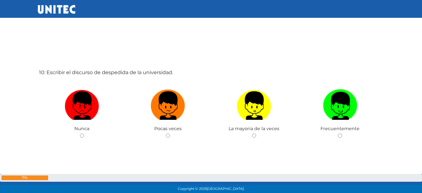
scroll to position [1748, 0]
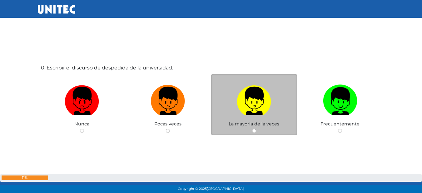
click at [259, 109] on img at bounding box center [254, 98] width 34 height 33
click at [256, 129] on input "radio" at bounding box center [254, 131] width 4 height 4
radio input "true"
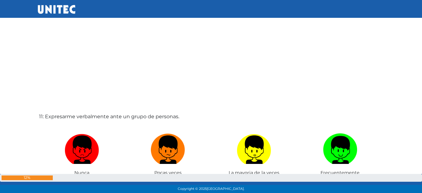
scroll to position [1895, 0]
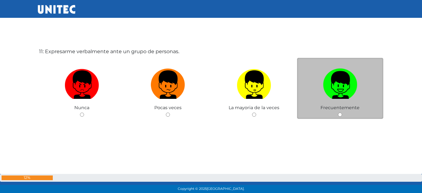
click at [349, 91] on img at bounding box center [340, 82] width 34 height 33
click at [342, 112] on input "radio" at bounding box center [340, 114] width 4 height 4
radio input "true"
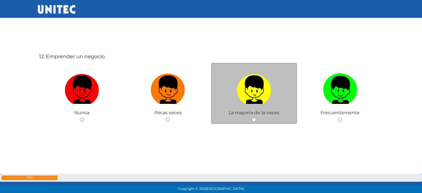
scroll to position [2149, 0]
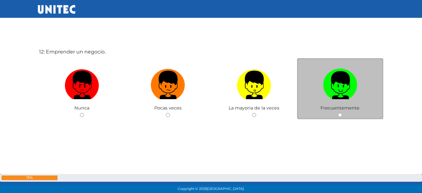
click at [359, 102] on label at bounding box center [340, 85] width 86 height 38
click at [342, 113] on input "radio" at bounding box center [340, 115] width 4 height 4
radio input "true"
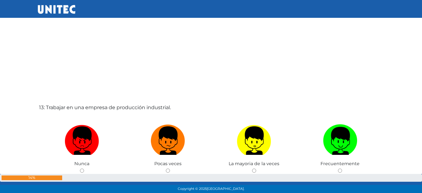
scroll to position [2301, 0]
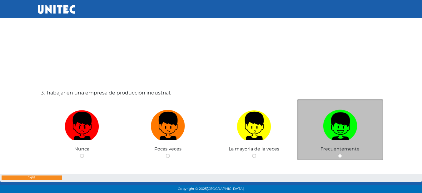
click at [332, 118] on img at bounding box center [340, 123] width 34 height 33
click at [338, 154] on input "radio" at bounding box center [340, 156] width 4 height 4
radio input "true"
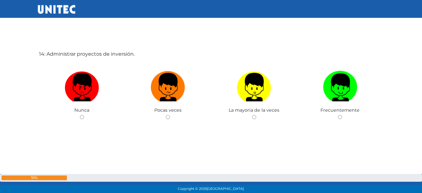
scroll to position [2534, 0]
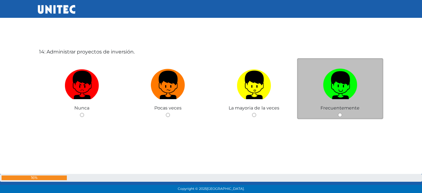
click at [364, 108] on div "Frecuentemente" at bounding box center [340, 88] width 86 height 61
click at [352, 107] on span "Frecuentemente" at bounding box center [339, 108] width 39 height 6
click at [335, 81] on img at bounding box center [340, 82] width 34 height 33
click at [338, 113] on input "radio" at bounding box center [340, 115] width 4 height 4
radio input "true"
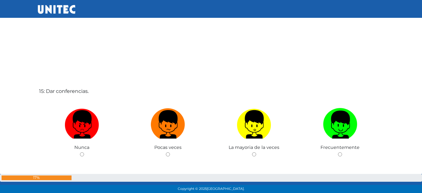
scroll to position [2727, 0]
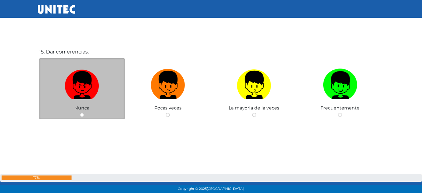
click at [85, 88] on img at bounding box center [82, 82] width 34 height 33
click at [84, 113] on input "radio" at bounding box center [82, 115] width 4 height 4
radio input "true"
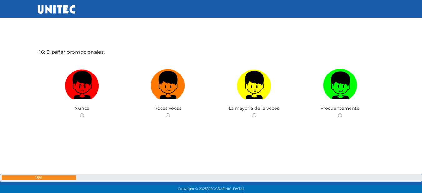
scroll to position [2920, 0]
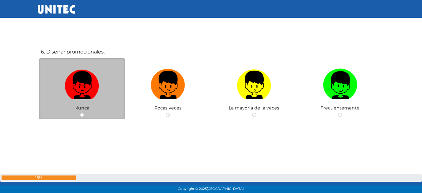
click at [92, 89] on img at bounding box center [82, 82] width 34 height 33
click at [84, 113] on input "radio" at bounding box center [82, 115] width 4 height 4
radio input "true"
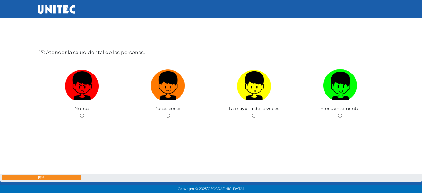
scroll to position [3112, 0]
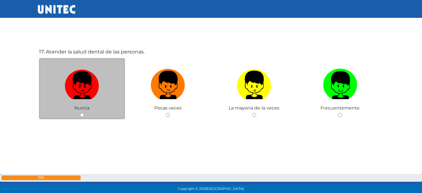
click at [91, 82] on img at bounding box center [82, 82] width 34 height 33
click at [84, 113] on input "radio" at bounding box center [82, 115] width 4 height 4
radio input "true"
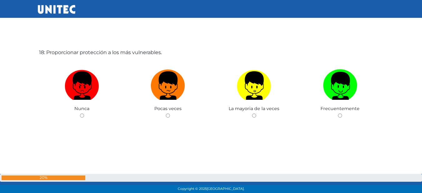
scroll to position [3305, 0]
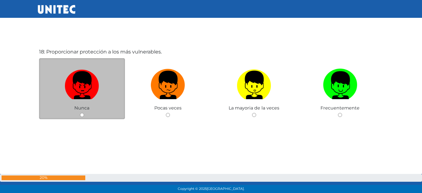
click at [84, 86] on img at bounding box center [82, 82] width 34 height 33
click at [84, 113] on input "radio" at bounding box center [82, 115] width 4 height 4
radio input "true"
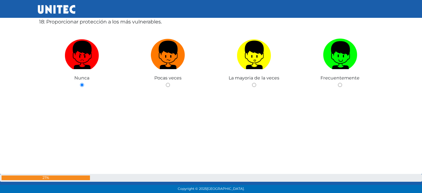
scroll to position [3337, 0]
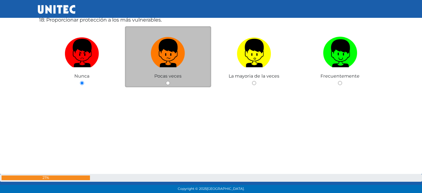
drag, startPoint x: 148, startPoint y: 73, endPoint x: 159, endPoint y: 71, distance: 11.4
click at [153, 72] on div "Pocas veces" at bounding box center [168, 56] width 86 height 61
click at [175, 50] on img at bounding box center [168, 50] width 34 height 33
click at [170, 81] on input "radio" at bounding box center [168, 83] width 4 height 4
radio input "true"
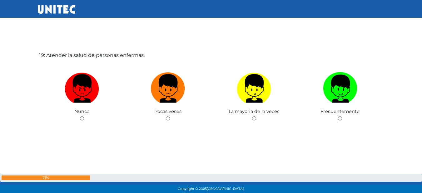
scroll to position [3497, 0]
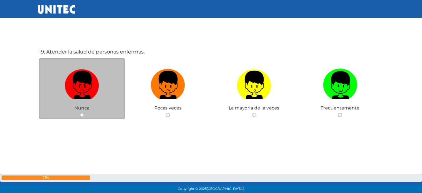
click at [105, 86] on label at bounding box center [82, 85] width 86 height 38
click at [84, 113] on input "radio" at bounding box center [82, 115] width 4 height 4
radio input "true"
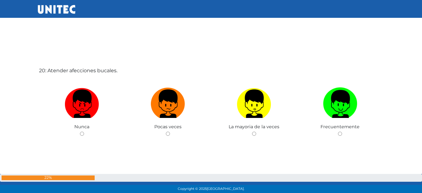
scroll to position [3679, 0]
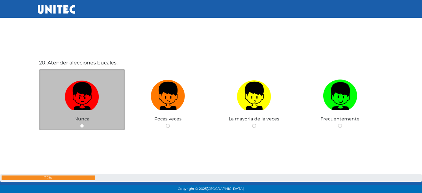
click at [92, 104] on img at bounding box center [82, 93] width 34 height 33
click at [84, 124] on input "radio" at bounding box center [82, 126] width 4 height 4
radio input "true"
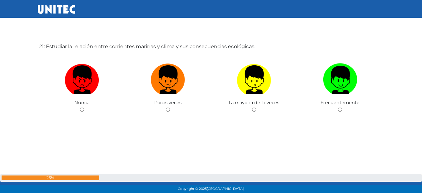
scroll to position [3899, 0]
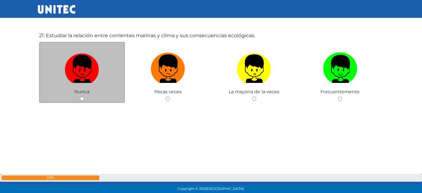
click at [88, 81] on img at bounding box center [82, 66] width 34 height 33
click at [84, 96] on input "radio" at bounding box center [82, 98] width 4 height 4
radio input "true"
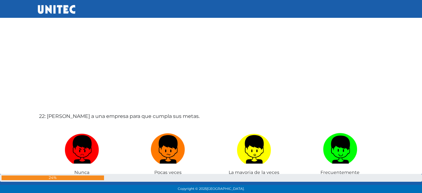
scroll to position [4012, 0]
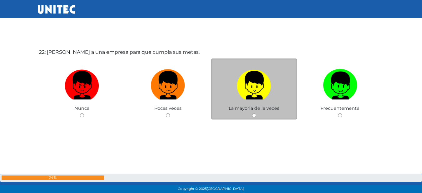
click at [237, 88] on img at bounding box center [254, 82] width 34 height 33
click at [252, 113] on input "radio" at bounding box center [254, 115] width 4 height 4
radio input "true"
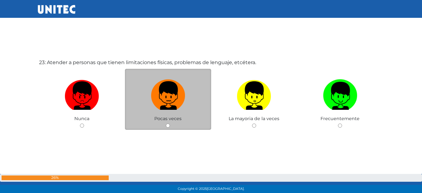
scroll to position [4262, 0]
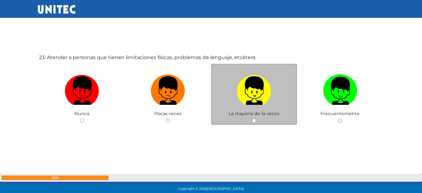
drag, startPoint x: 246, startPoint y: 92, endPoint x: 225, endPoint y: 90, distance: 20.7
click at [246, 91] on img at bounding box center [254, 88] width 34 height 33
click at [252, 118] on input "radio" at bounding box center [254, 120] width 4 height 4
radio input "true"
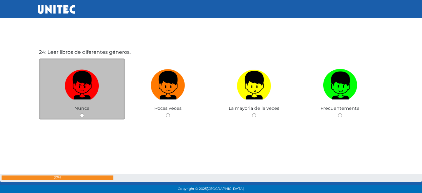
scroll to position [4460, 0]
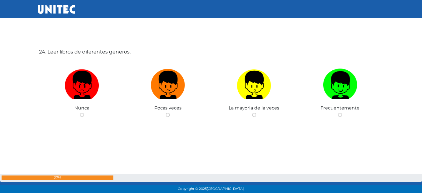
drag, startPoint x: 65, startPoint y: 101, endPoint x: 83, endPoint y: 112, distance: 21.1
click at [65, 103] on label at bounding box center [82, 85] width 86 height 38
click at [80, 113] on input "radio" at bounding box center [82, 115] width 4 height 4
radio input "true"
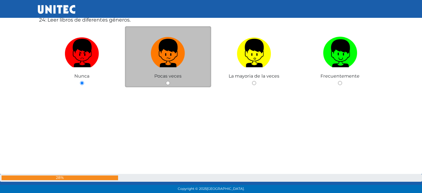
scroll to position [4493, 0]
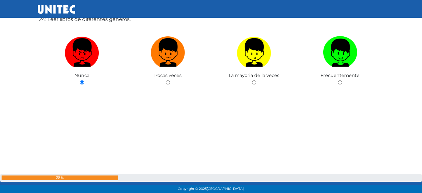
drag, startPoint x: 175, startPoint y: 68, endPoint x: 157, endPoint y: 99, distance: 35.8
click at [172, 72] on div "Pocas veces" at bounding box center [168, 56] width 86 height 61
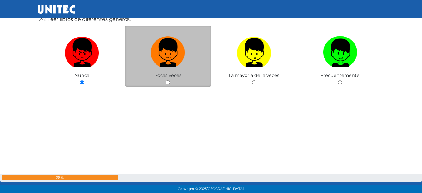
click at [173, 73] on span "Pocas veces" at bounding box center [167, 75] width 27 height 6
click at [173, 54] on img at bounding box center [168, 50] width 34 height 33
click at [170, 80] on input "radio" at bounding box center [168, 82] width 4 height 4
radio input "true"
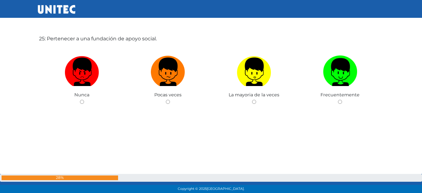
scroll to position [4652, 0]
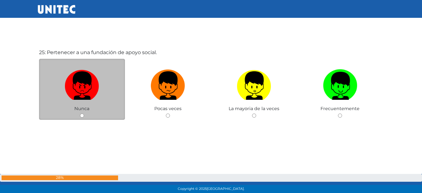
click at [94, 93] on img at bounding box center [82, 83] width 34 height 33
click at [84, 113] on input "radio" at bounding box center [82, 115] width 4 height 4
radio input "true"
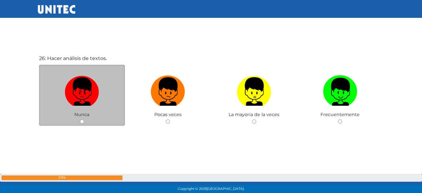
scroll to position [4845, 0]
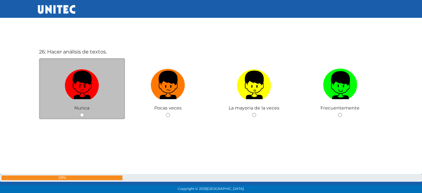
click at [102, 94] on label at bounding box center [82, 85] width 86 height 38
click at [84, 113] on input "radio" at bounding box center [82, 115] width 4 height 4
radio input "true"
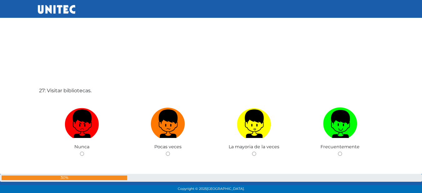
scroll to position [5003, 0]
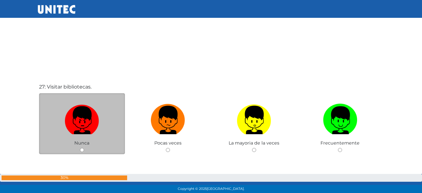
click at [91, 127] on img at bounding box center [82, 117] width 34 height 33
click at [84, 148] on input "radio" at bounding box center [82, 150] width 4 height 4
radio input "true"
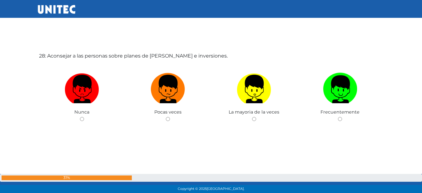
scroll to position [5230, 0]
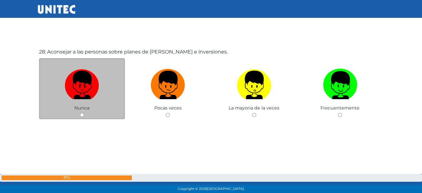
click at [90, 98] on img at bounding box center [82, 82] width 34 height 33
click at [84, 113] on input "radio" at bounding box center [82, 115] width 4 height 4
radio input "true"
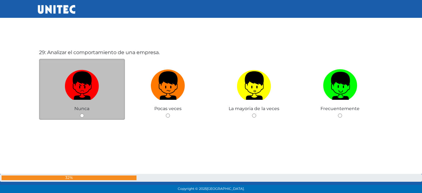
scroll to position [5423, 0]
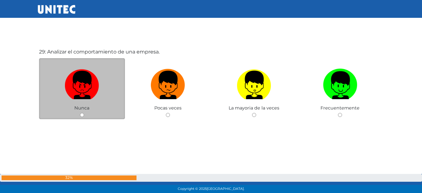
click at [108, 90] on label at bounding box center [82, 85] width 86 height 38
click at [84, 113] on input "radio" at bounding box center [82, 115] width 4 height 4
radio input "true"
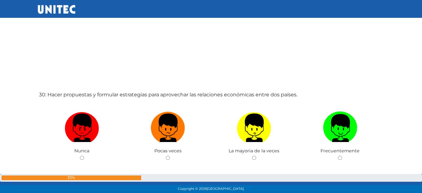
scroll to position [5595, 0]
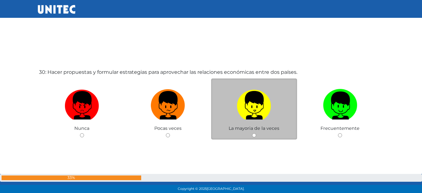
click at [268, 91] on img at bounding box center [254, 102] width 34 height 33
click at [256, 133] on input "radio" at bounding box center [254, 135] width 4 height 4
radio input "true"
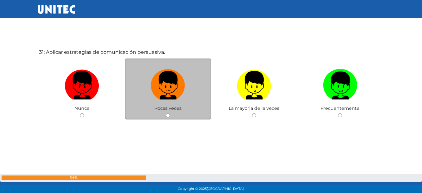
scroll to position [5808, 0]
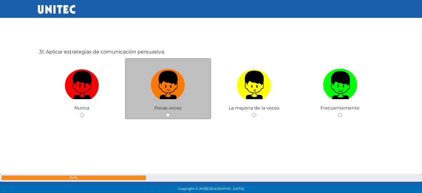
click at [184, 94] on img at bounding box center [168, 82] width 34 height 33
click at [170, 113] on input "radio" at bounding box center [168, 115] width 4 height 4
radio input "true"
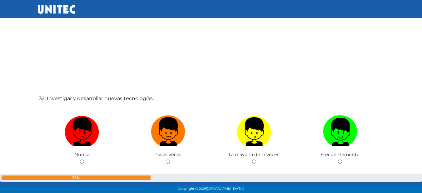
scroll to position [5980, 0]
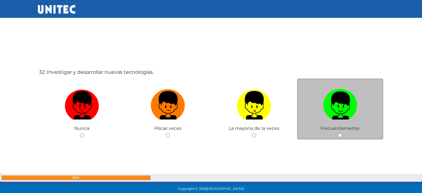
click at [316, 108] on label at bounding box center [340, 105] width 86 height 38
click at [338, 133] on input "radio" at bounding box center [340, 135] width 4 height 4
radio input "true"
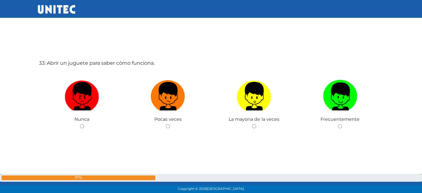
scroll to position [6193, 0]
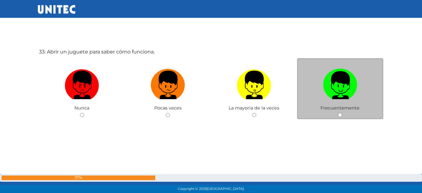
click at [321, 99] on label at bounding box center [340, 85] width 86 height 38
click at [338, 113] on input "radio" at bounding box center [340, 115] width 4 height 4
radio input "true"
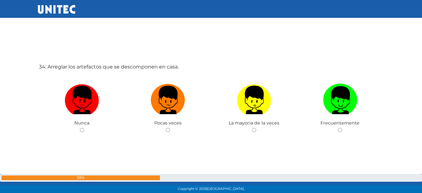
scroll to position [6382, 0]
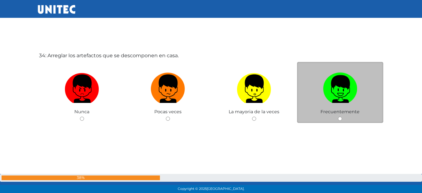
click at [340, 85] on img at bounding box center [340, 86] width 34 height 33
click at [340, 116] on input "radio" at bounding box center [340, 118] width 4 height 4
radio input "true"
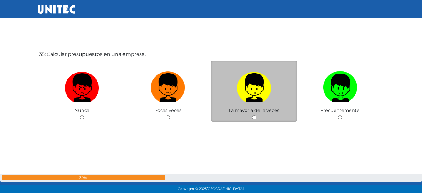
scroll to position [6578, 0]
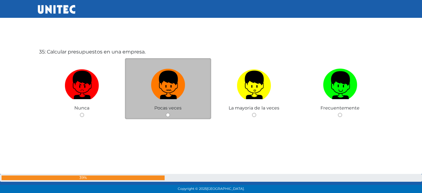
click at [166, 83] on img at bounding box center [168, 82] width 34 height 33
click at [166, 113] on input "radio" at bounding box center [168, 115] width 4 height 4
radio input "true"
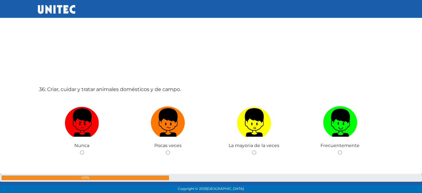
scroll to position [6765, 0]
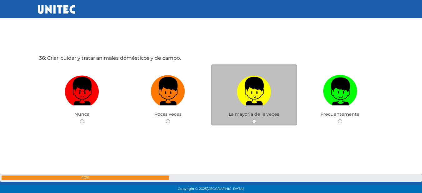
click at [296, 88] on label at bounding box center [254, 91] width 86 height 38
click at [256, 119] on input "radio" at bounding box center [254, 121] width 4 height 4
radio input "true"
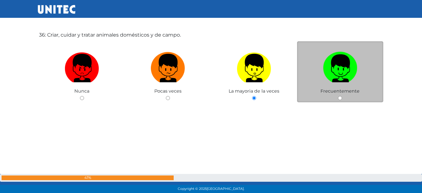
click at [329, 91] on div "Frecuentemente" at bounding box center [340, 71] width 86 height 61
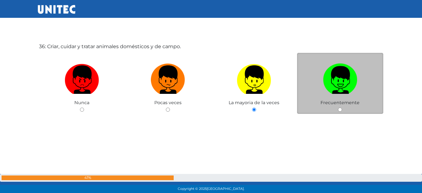
click at [353, 66] on img at bounding box center [340, 77] width 34 height 33
click at [342, 107] on input "radio" at bounding box center [340, 109] width 4 height 4
radio input "true"
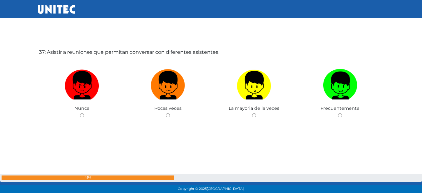
scroll to position [6963, 0]
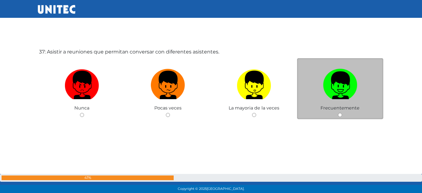
click at [350, 85] on img at bounding box center [340, 82] width 34 height 33
click at [342, 113] on input "radio" at bounding box center [340, 115] width 4 height 4
radio input "true"
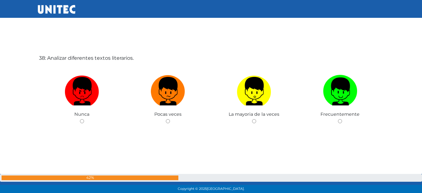
scroll to position [7152, 0]
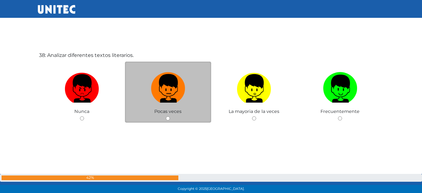
click at [179, 92] on img at bounding box center [168, 86] width 34 height 33
click at [170, 116] on input "radio" at bounding box center [168, 118] width 4 height 4
radio input "true"
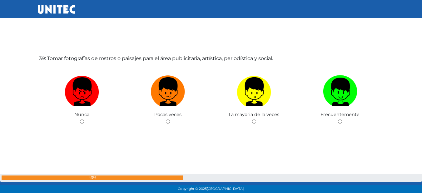
scroll to position [7348, 0]
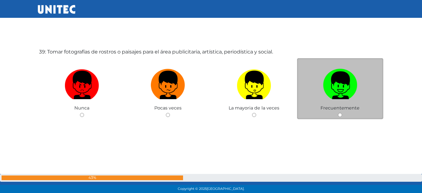
click at [365, 84] on label at bounding box center [340, 85] width 86 height 38
click at [342, 113] on input "radio" at bounding box center [340, 115] width 4 height 4
radio input "true"
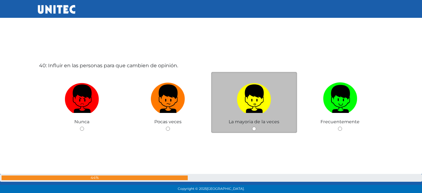
scroll to position [7541, 0]
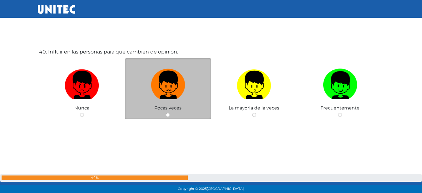
click at [173, 74] on img at bounding box center [168, 82] width 34 height 33
click at [170, 113] on input "radio" at bounding box center [168, 115] width 4 height 4
radio input "true"
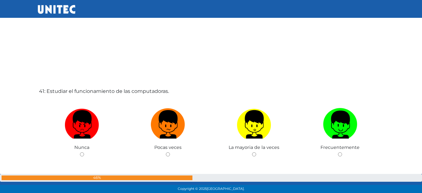
scroll to position [7715, 0]
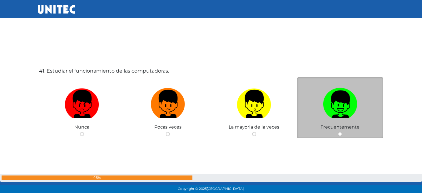
click at [331, 105] on img at bounding box center [340, 101] width 34 height 33
click at [338, 132] on input "radio" at bounding box center [340, 134] width 4 height 4
radio input "true"
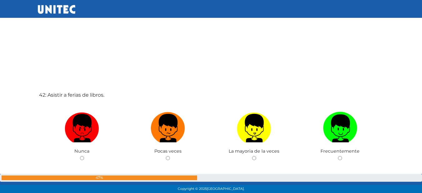
scroll to position [7926, 0]
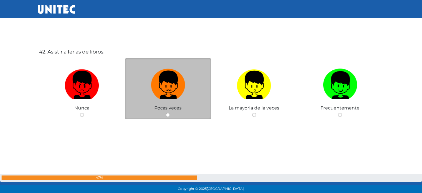
click at [157, 85] on img at bounding box center [168, 82] width 34 height 33
click at [166, 113] on input "radio" at bounding box center [168, 115] width 4 height 4
radio input "true"
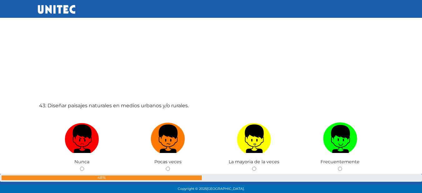
scroll to position [8119, 0]
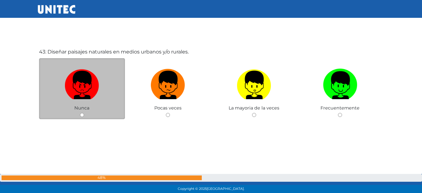
click at [107, 90] on label at bounding box center [82, 85] width 86 height 38
click at [84, 113] on input "radio" at bounding box center [82, 115] width 4 height 4
radio input "true"
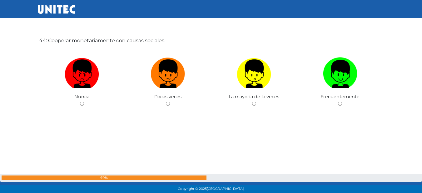
scroll to position [8323, 0]
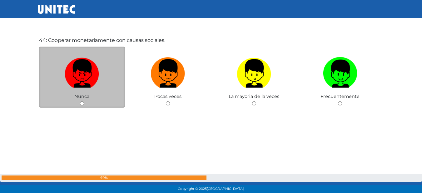
click at [123, 81] on label at bounding box center [82, 73] width 86 height 38
click at [84, 101] on input "radio" at bounding box center [82, 103] width 4 height 4
radio input "true"
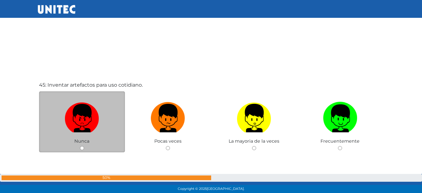
scroll to position [8502, 0]
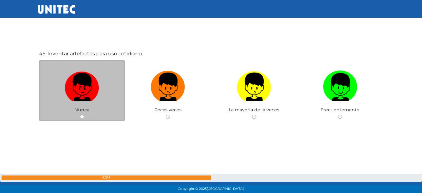
click at [91, 85] on img at bounding box center [82, 84] width 34 height 33
click at [84, 115] on input "radio" at bounding box center [82, 117] width 4 height 4
radio input "true"
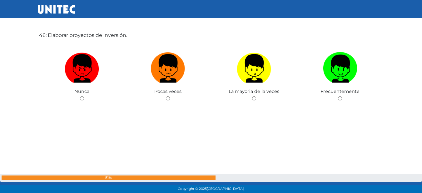
scroll to position [8682, 0]
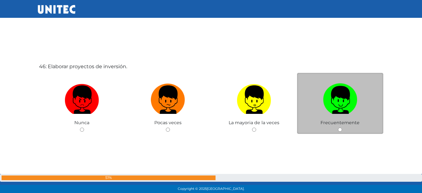
click at [332, 100] on img at bounding box center [340, 97] width 34 height 33
click at [338, 127] on input "radio" at bounding box center [340, 129] width 4 height 4
radio input "true"
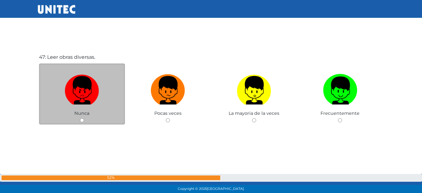
scroll to position [8889, 0]
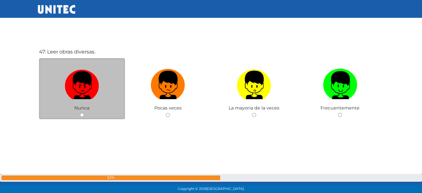
click at [72, 95] on img at bounding box center [82, 82] width 34 height 33
click at [80, 113] on input "radio" at bounding box center [82, 115] width 4 height 4
radio input "true"
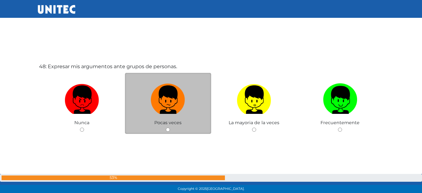
scroll to position [9082, 0]
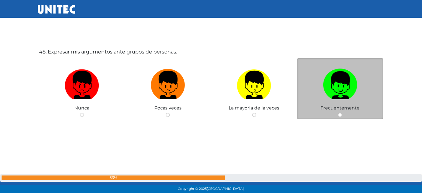
click at [316, 94] on label at bounding box center [340, 85] width 86 height 38
click at [338, 113] on input "radio" at bounding box center [340, 115] width 4 height 4
radio input "true"
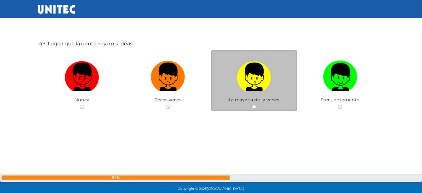
scroll to position [9286, 0]
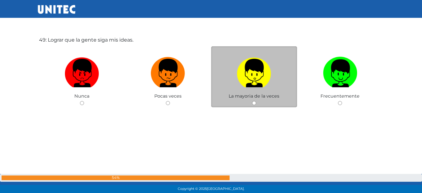
click at [283, 88] on label at bounding box center [254, 73] width 86 height 38
click at [256, 101] on input "radio" at bounding box center [254, 103] width 4 height 4
radio input "true"
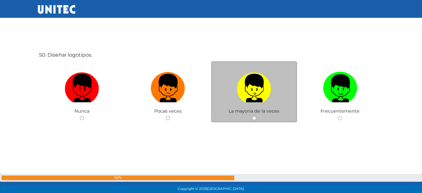
scroll to position [9473, 0]
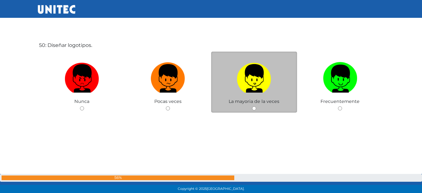
click at [247, 90] on img at bounding box center [254, 76] width 34 height 33
click at [252, 106] on input "radio" at bounding box center [254, 108] width 4 height 4
radio input "true"
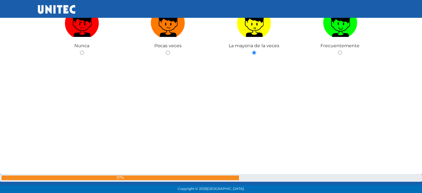
scroll to position [9614, 0]
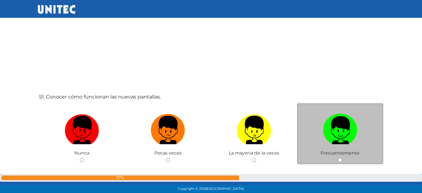
click at [331, 113] on img at bounding box center [340, 127] width 34 height 33
click at [338, 158] on input "radio" at bounding box center [340, 160] width 4 height 4
radio input "true"
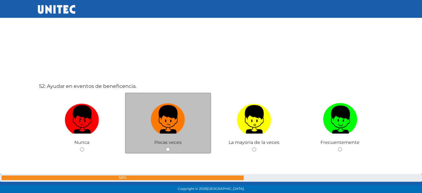
scroll to position [9818, 0]
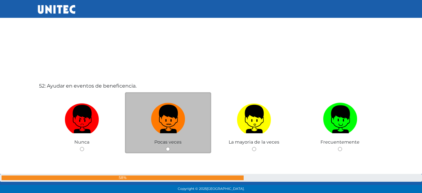
click at [179, 107] on img at bounding box center [168, 116] width 34 height 33
click at [170, 147] on input "radio" at bounding box center [168, 149] width 4 height 4
radio input "true"
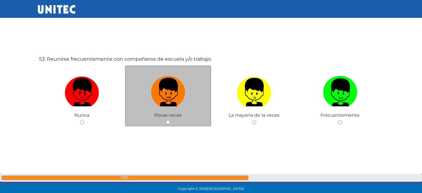
scroll to position [10044, 0]
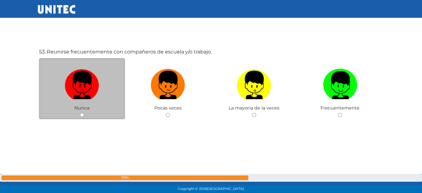
click at [116, 90] on label at bounding box center [82, 85] width 86 height 38
click at [84, 113] on input "radio" at bounding box center [82, 115] width 4 height 4
radio input "true"
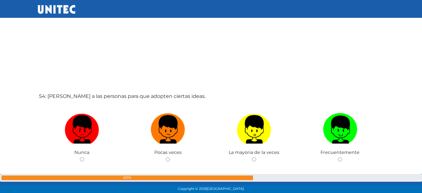
scroll to position [10237, 0]
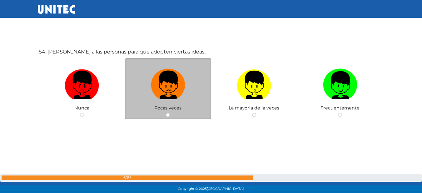
click at [163, 82] on img at bounding box center [168, 82] width 34 height 33
click at [166, 113] on input "radio" at bounding box center [168, 115] width 4 height 4
radio input "true"
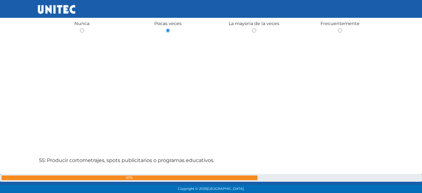
scroll to position [10409, 0]
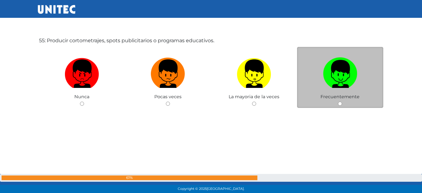
click at [327, 92] on label at bounding box center [340, 74] width 86 height 38
click at [338, 101] on input "radio" at bounding box center [340, 103] width 4 height 4
radio input "true"
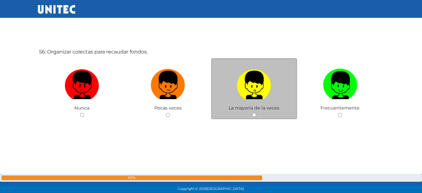
scroll to position [10591, 0]
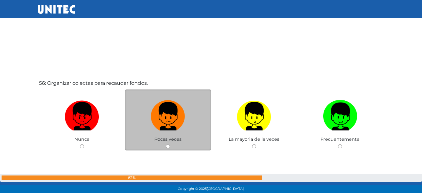
click at [166, 106] on img at bounding box center [168, 113] width 34 height 33
click at [166, 144] on input "radio" at bounding box center [168, 146] width 4 height 4
radio input "true"
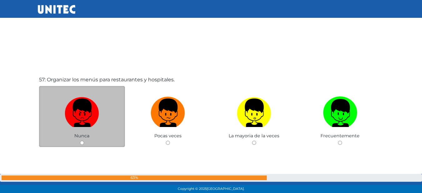
scroll to position [10822, 0]
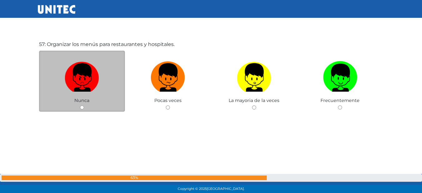
click at [108, 88] on label at bounding box center [82, 77] width 86 height 38
click at [84, 105] on input "radio" at bounding box center [82, 107] width 4 height 4
radio input "true"
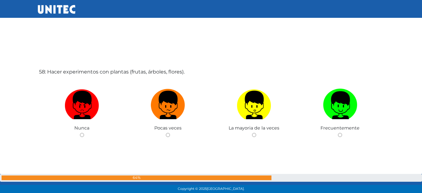
scroll to position [10994, 0]
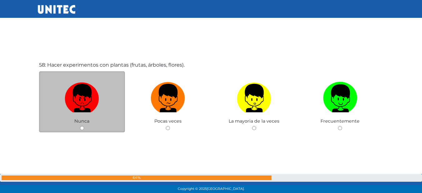
click at [102, 105] on label at bounding box center [82, 98] width 86 height 38
click at [84, 126] on input "radio" at bounding box center [82, 128] width 4 height 4
radio input "true"
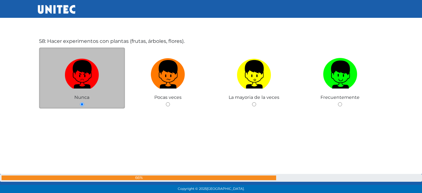
scroll to position [11169, 0]
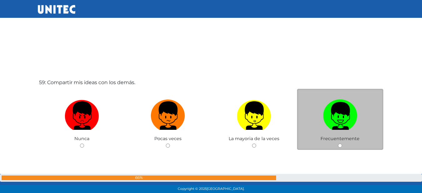
click at [357, 105] on img at bounding box center [340, 113] width 34 height 33
click at [342, 143] on input "radio" at bounding box center [340, 145] width 4 height 4
radio input "true"
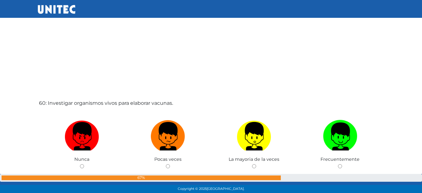
scroll to position [11375, 0]
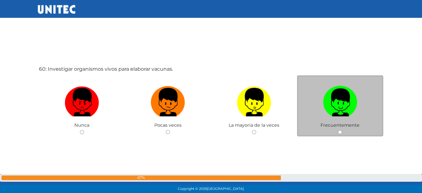
click at [338, 103] on img at bounding box center [340, 99] width 34 height 33
click at [338, 130] on input "radio" at bounding box center [340, 132] width 4 height 4
radio input "true"
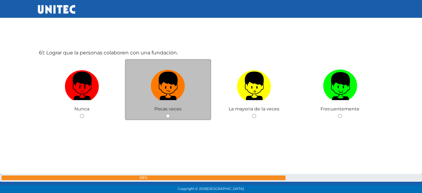
click at [185, 94] on label at bounding box center [168, 86] width 86 height 38
click at [170, 114] on input "radio" at bounding box center [168, 116] width 4 height 4
radio input "true"
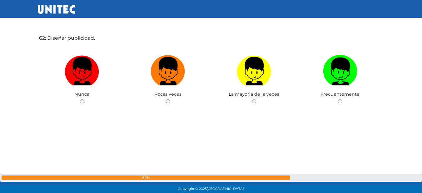
scroll to position [11803, 0]
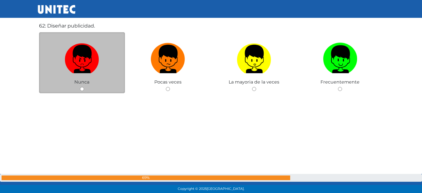
click at [89, 63] on img at bounding box center [82, 56] width 34 height 33
click at [84, 87] on input "radio" at bounding box center [82, 89] width 4 height 4
radio input "true"
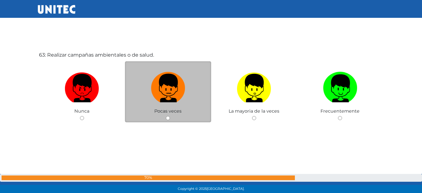
scroll to position [11970, 0]
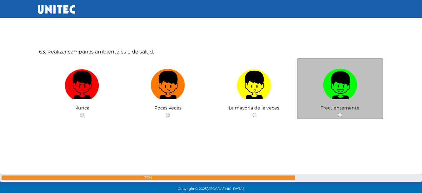
click at [325, 78] on img at bounding box center [340, 82] width 34 height 33
click at [338, 113] on input "radio" at bounding box center [340, 115] width 4 height 4
radio input "true"
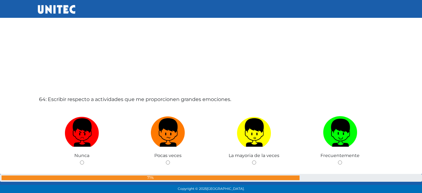
scroll to position [12114, 0]
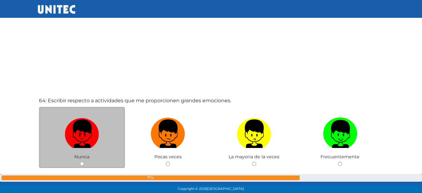
click at [120, 127] on label at bounding box center [82, 134] width 86 height 38
click at [84, 161] on input "radio" at bounding box center [82, 163] width 4 height 4
radio input "true"
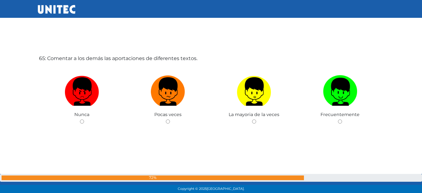
scroll to position [12350, 0]
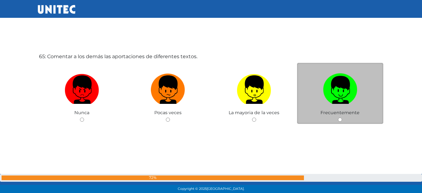
click at [323, 74] on img at bounding box center [340, 87] width 34 height 33
click at [338, 117] on input "radio" at bounding box center [340, 119] width 4 height 4
radio input "true"
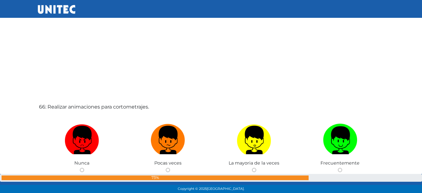
scroll to position [12524, 0]
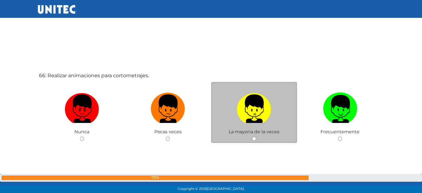
click at [265, 104] on img at bounding box center [254, 106] width 34 height 33
click at [256, 136] on input "radio" at bounding box center [254, 138] width 4 height 4
radio input "true"
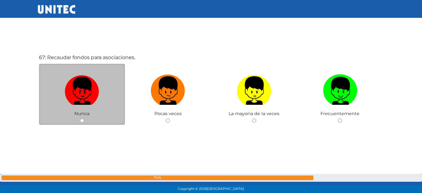
scroll to position [12740, 0]
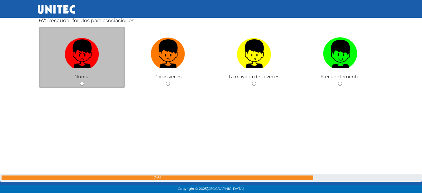
click at [82, 84] on input "radio" at bounding box center [82, 83] width 4 height 4
radio input "true"
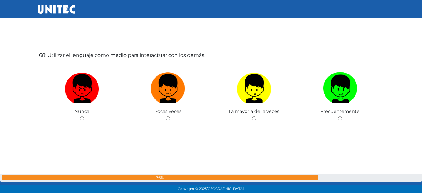
scroll to position [12933, 0]
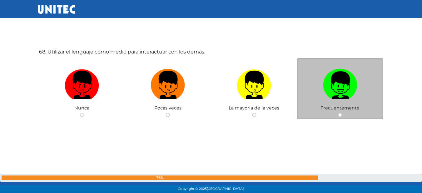
click at [326, 85] on img at bounding box center [340, 82] width 34 height 33
click at [338, 113] on input "radio" at bounding box center [340, 115] width 4 height 4
radio input "true"
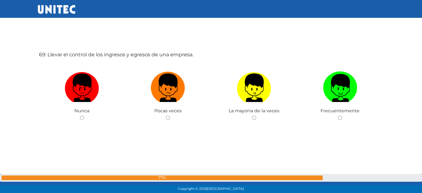
scroll to position [13125, 0]
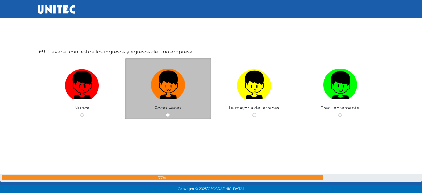
click at [164, 81] on img at bounding box center [168, 82] width 34 height 33
click at [166, 113] on input "radio" at bounding box center [168, 115] width 4 height 4
radio input "true"
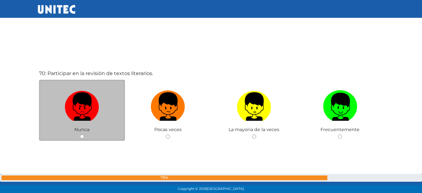
scroll to position [13318, 0]
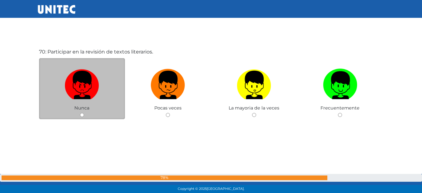
click at [102, 78] on label at bounding box center [82, 85] width 86 height 38
click at [84, 113] on input "radio" at bounding box center [82, 115] width 4 height 4
radio input "true"
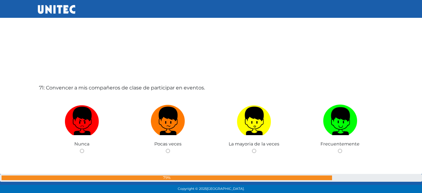
scroll to position [13488, 0]
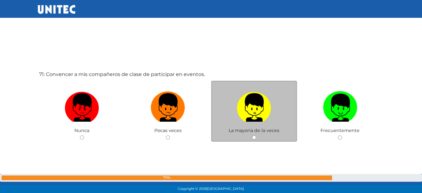
click at [258, 104] on img at bounding box center [254, 105] width 34 height 33
click at [256, 135] on input "radio" at bounding box center [254, 137] width 4 height 4
radio input "true"
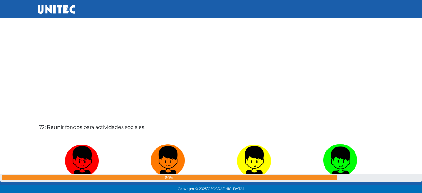
scroll to position [13690, 0]
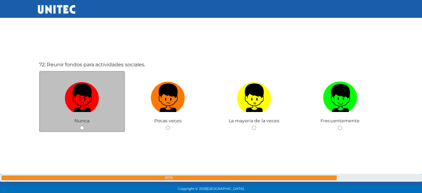
click at [109, 94] on label at bounding box center [82, 98] width 86 height 38
click at [84, 125] on input "radio" at bounding box center [82, 127] width 4 height 4
radio input "true"
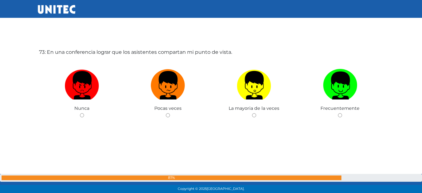
scroll to position [13896, 0]
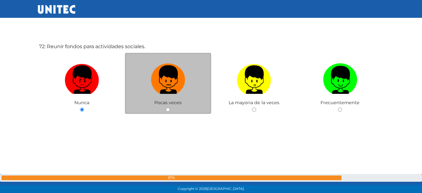
click at [175, 71] on img at bounding box center [168, 77] width 34 height 33
click at [170, 107] on input "radio" at bounding box center [168, 109] width 4 height 4
radio input "true"
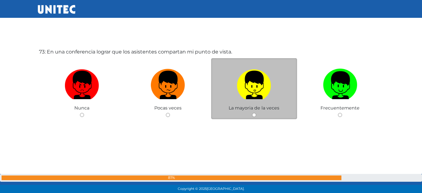
click at [273, 81] on label at bounding box center [254, 85] width 86 height 38
click at [256, 113] on input "radio" at bounding box center [254, 115] width 4 height 4
radio input "true"
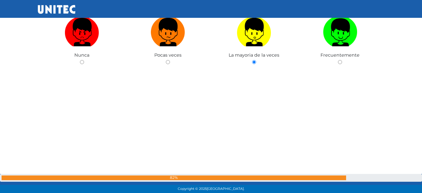
scroll to position [14066, 0]
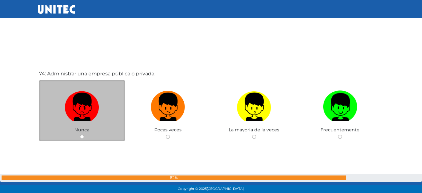
click at [99, 97] on label at bounding box center [82, 107] width 86 height 38
click at [84, 135] on input "radio" at bounding box center [82, 137] width 4 height 4
radio input "true"
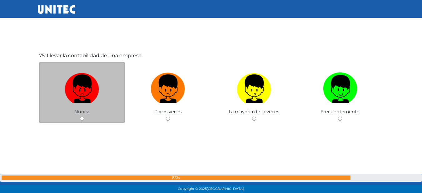
scroll to position [14281, 0]
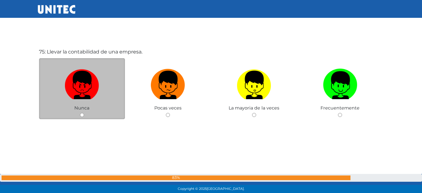
click at [110, 73] on label at bounding box center [82, 85] width 86 height 38
click at [84, 113] on input "radio" at bounding box center [82, 115] width 4 height 4
radio input "true"
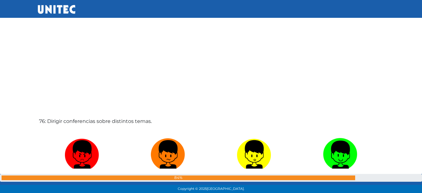
scroll to position [14473, 0]
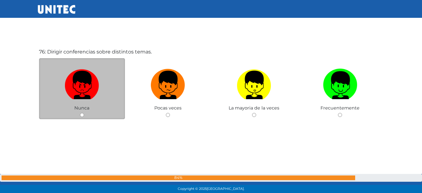
click at [115, 81] on label at bounding box center [82, 85] width 86 height 38
click at [84, 113] on input "radio" at bounding box center [82, 115] width 4 height 4
radio input "true"
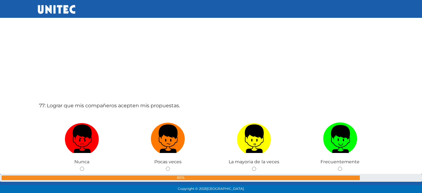
scroll to position [14666, 0]
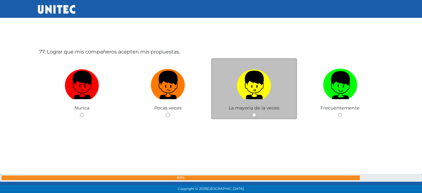
click at [257, 90] on img at bounding box center [254, 82] width 34 height 33
click at [256, 113] on input "radio" at bounding box center [254, 115] width 4 height 4
radio input "true"
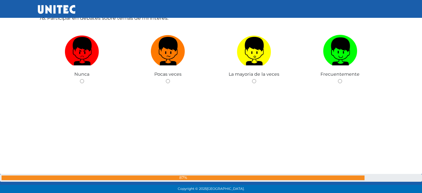
scroll to position [14835, 0]
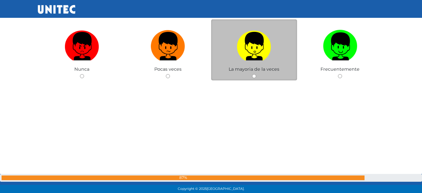
click at [267, 62] on label at bounding box center [254, 46] width 86 height 38
click at [256, 74] on input "radio" at bounding box center [254, 76] width 4 height 4
radio input "true"
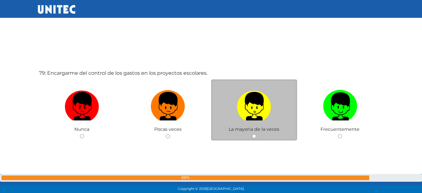
scroll to position [15021, 0]
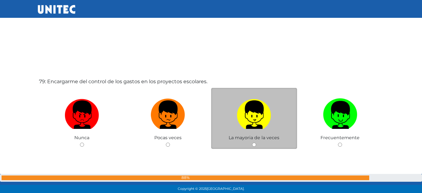
click at [271, 98] on label at bounding box center [254, 114] width 86 height 38
click at [256, 142] on input "radio" at bounding box center [254, 144] width 4 height 4
radio input "true"
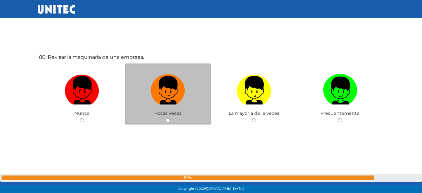
scroll to position [15243, 0]
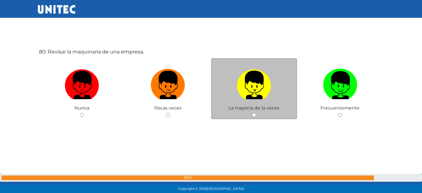
click at [248, 94] on img at bounding box center [254, 82] width 34 height 33
click at [252, 113] on input "radio" at bounding box center [254, 115] width 4 height 4
radio input "true"
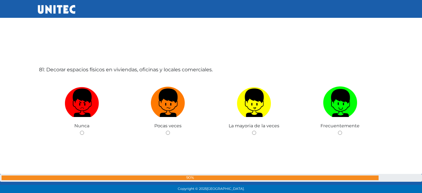
scroll to position [15436, 0]
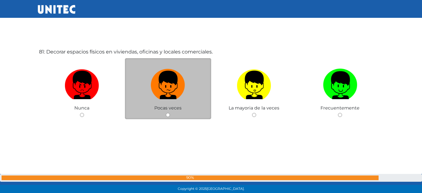
click at [188, 77] on label at bounding box center [168, 85] width 86 height 38
click at [170, 113] on input "radio" at bounding box center [168, 115] width 4 height 4
radio input "true"
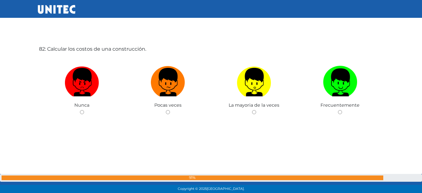
scroll to position [15636, 0]
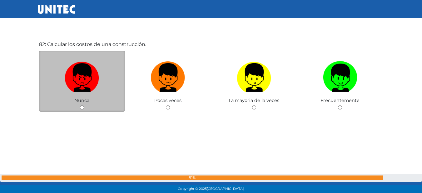
click at [97, 66] on img at bounding box center [82, 75] width 34 height 33
click at [84, 105] on input "radio" at bounding box center [82, 107] width 4 height 4
radio input "true"
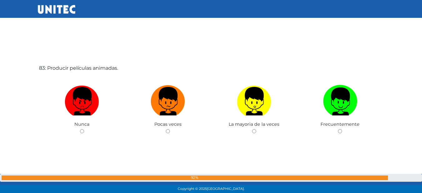
scroll to position [15821, 0]
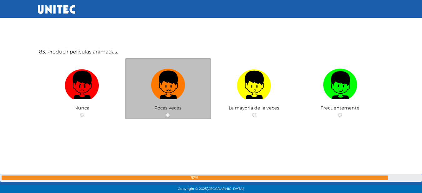
click at [183, 74] on img at bounding box center [168, 82] width 34 height 33
click at [170, 113] on input "radio" at bounding box center [168, 115] width 4 height 4
radio input "true"
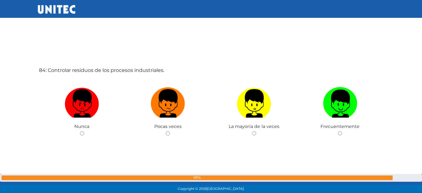
scroll to position [16014, 0]
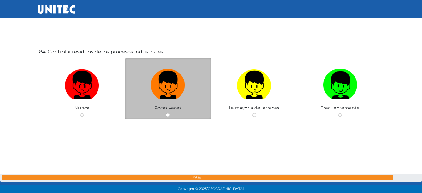
click at [148, 78] on label at bounding box center [168, 85] width 86 height 38
click at [166, 113] on input "radio" at bounding box center [168, 115] width 4 height 4
radio input "true"
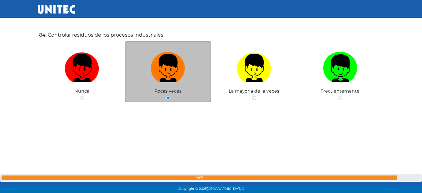
scroll to position [16151, 0]
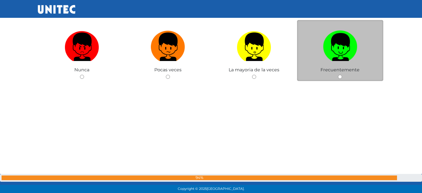
click at [312, 63] on label at bounding box center [340, 47] width 86 height 38
click at [338, 75] on input "radio" at bounding box center [340, 77] width 4 height 4
radio input "true"
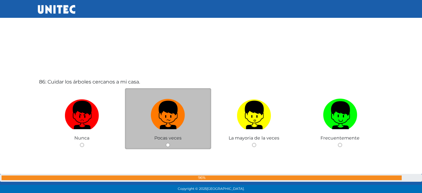
scroll to position [16369, 0]
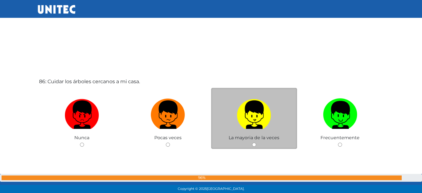
click at [248, 111] on img at bounding box center [254, 112] width 34 height 33
click at [252, 142] on input "radio" at bounding box center [254, 144] width 4 height 4
radio input "true"
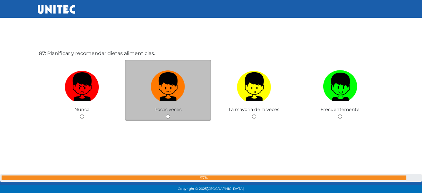
scroll to position [16591, 0]
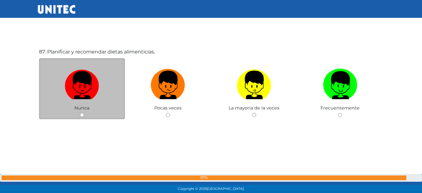
click at [92, 80] on img at bounding box center [82, 82] width 34 height 33
click at [84, 113] on input "radio" at bounding box center [82, 115] width 4 height 4
radio input "true"
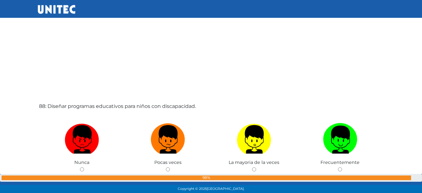
scroll to position [16760, 0]
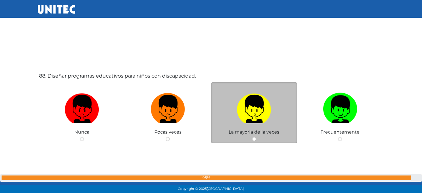
click at [284, 110] on label at bounding box center [254, 109] width 86 height 38
click at [256, 137] on input "radio" at bounding box center [254, 139] width 4 height 4
radio input "true"
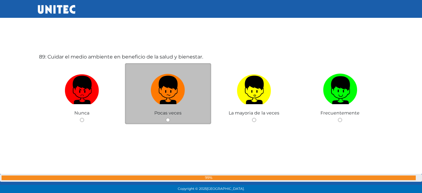
scroll to position [16976, 0]
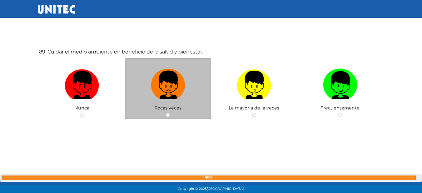
click at [169, 86] on img at bounding box center [168, 82] width 34 height 33
click at [169, 113] on input "radio" at bounding box center [168, 115] width 4 height 4
radio input "true"
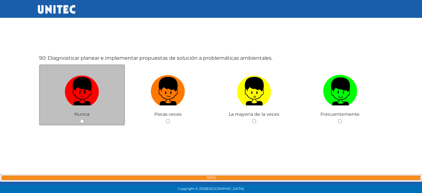
scroll to position [17169, 0]
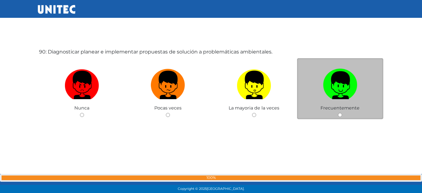
click at [363, 86] on label at bounding box center [340, 85] width 86 height 38
click at [342, 113] on input "radio" at bounding box center [340, 115] width 4 height 4
radio input "true"
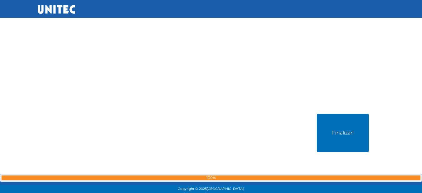
scroll to position [17344, 0]
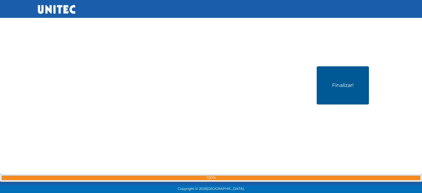
drag, startPoint x: 306, startPoint y: 85, endPoint x: 338, endPoint y: 81, distance: 31.9
click at [307, 85] on div "Finalizar!" at bounding box center [211, 114] width 346 height 193
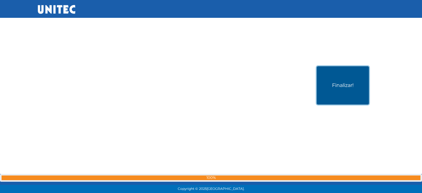
click at [338, 81] on button "Finalizar!" at bounding box center [342, 85] width 52 height 38
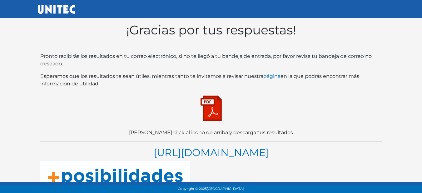
click at [223, 109] on img at bounding box center [210, 107] width 31 height 31
click at [210, 108] on img at bounding box center [210, 107] width 31 height 31
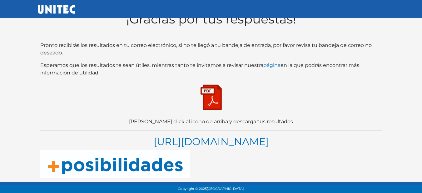
scroll to position [23, 0]
click at [213, 92] on img at bounding box center [210, 96] width 31 height 31
click at [213, 82] on img at bounding box center [210, 96] width 31 height 31
click at [214, 81] on img at bounding box center [210, 96] width 31 height 31
click at [214, 88] on img at bounding box center [210, 96] width 31 height 31
